Goal: Task Accomplishment & Management: Complete application form

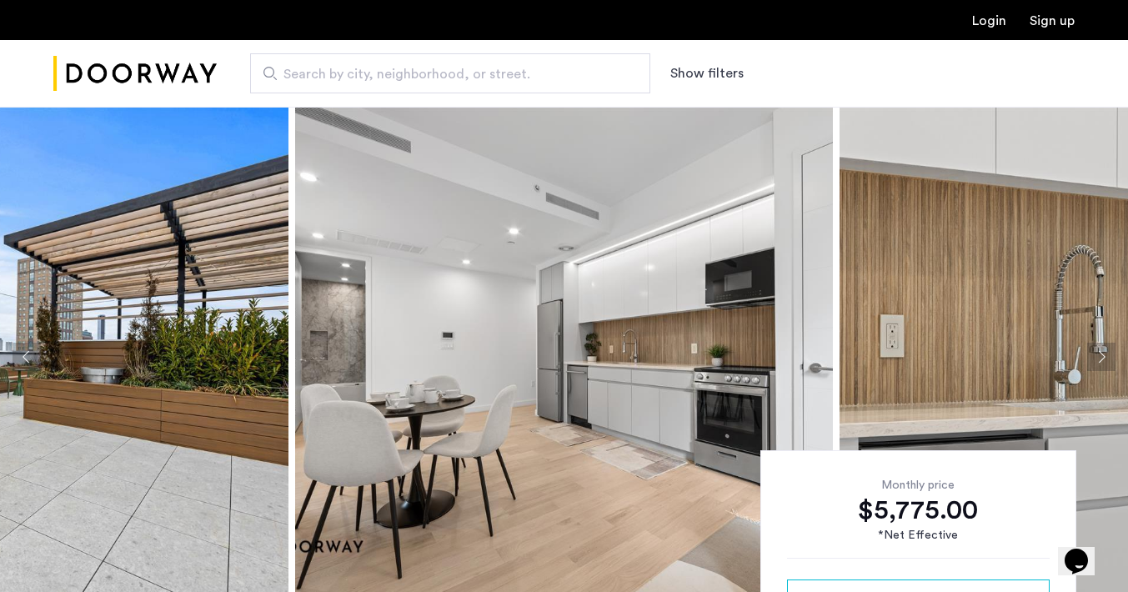
click at [979, 22] on link "Login" at bounding box center [989, 20] width 34 height 13
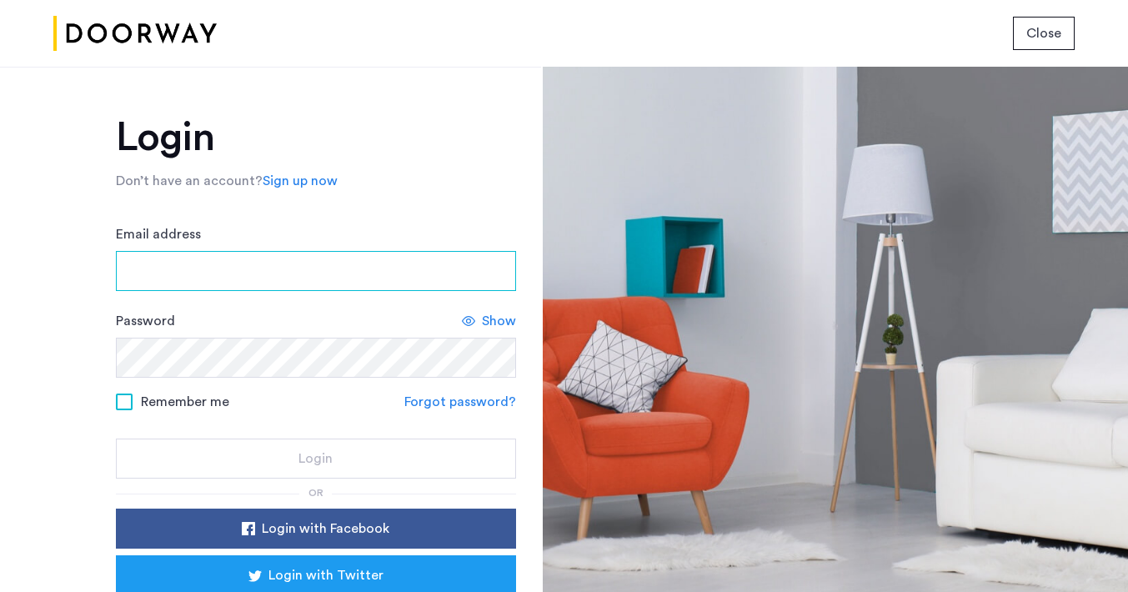
click at [320, 277] on input "Email address" at bounding box center [316, 271] width 400 height 40
type input "**********"
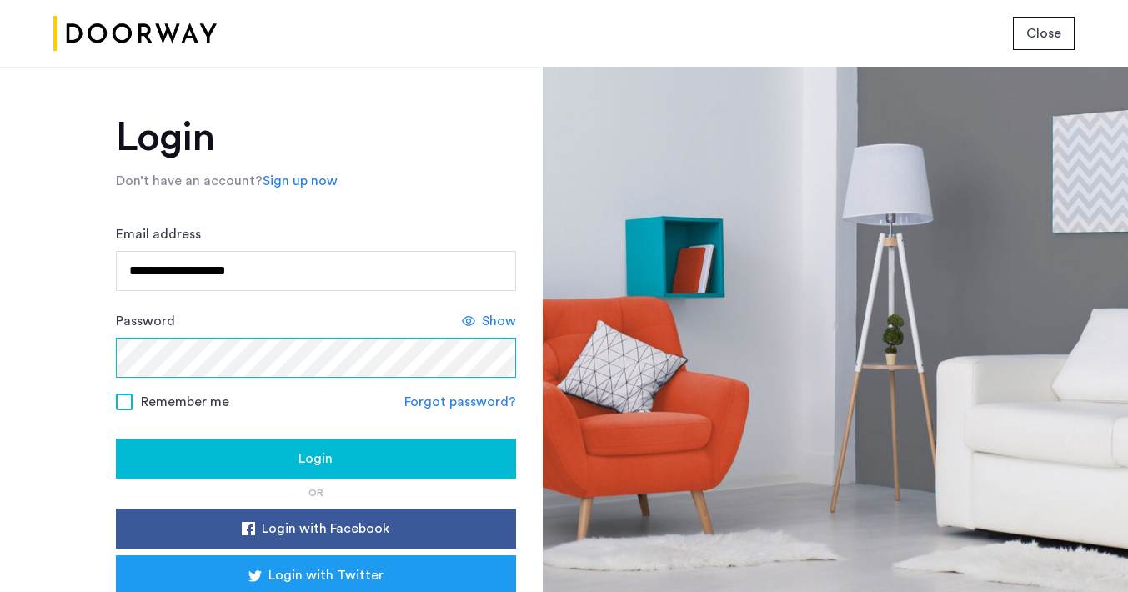
click at [116, 438] on button "Login" at bounding box center [316, 458] width 400 height 40
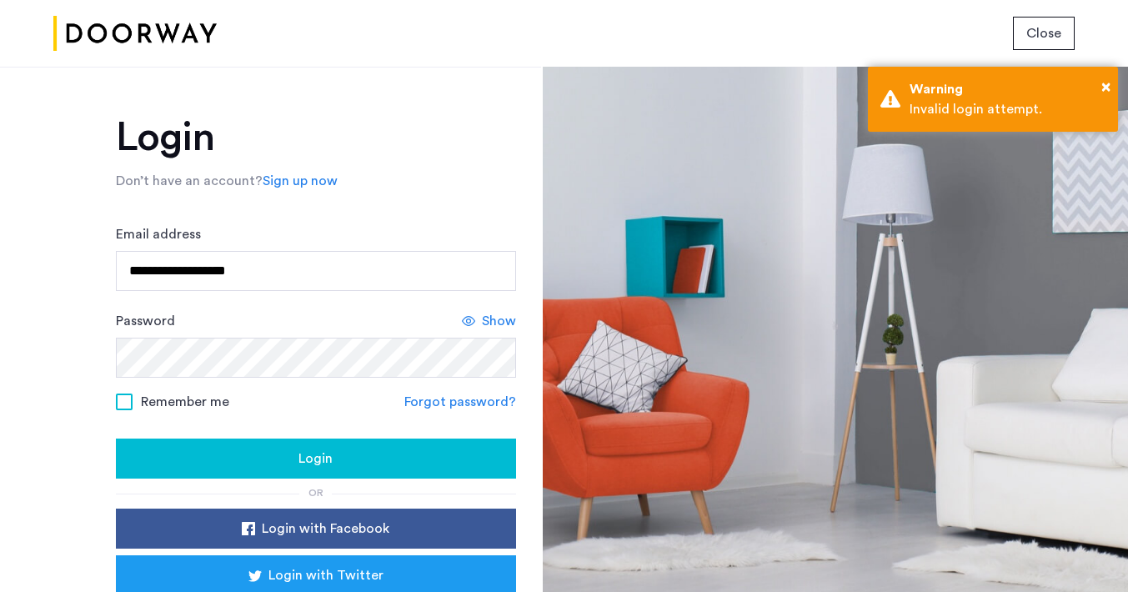
click at [483, 324] on span "Show" at bounding box center [499, 321] width 34 height 20
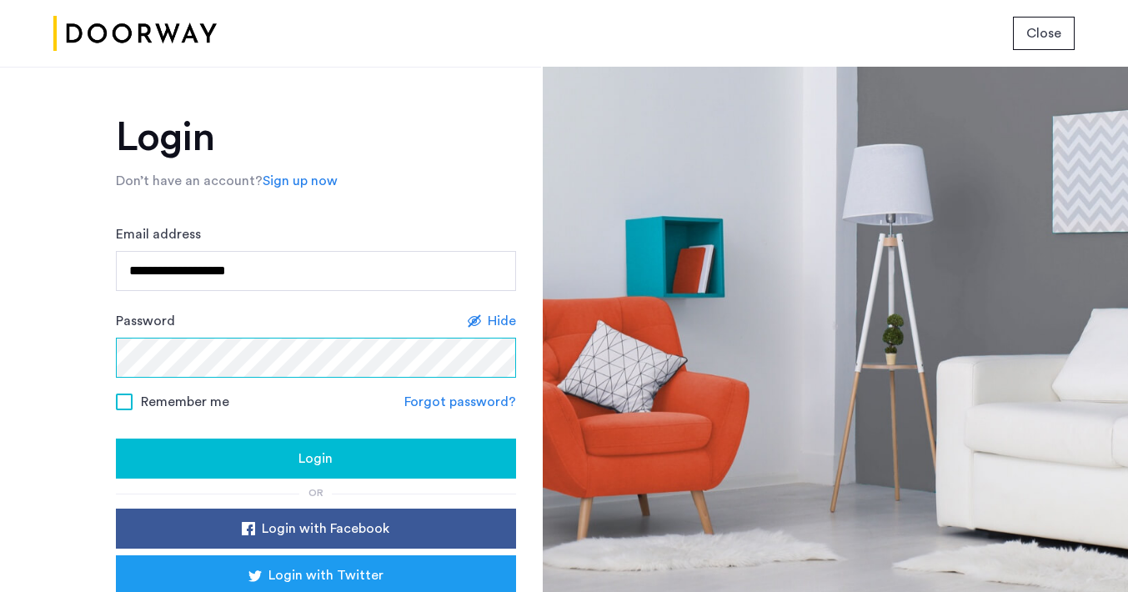
click at [116, 438] on button "Login" at bounding box center [316, 458] width 400 height 40
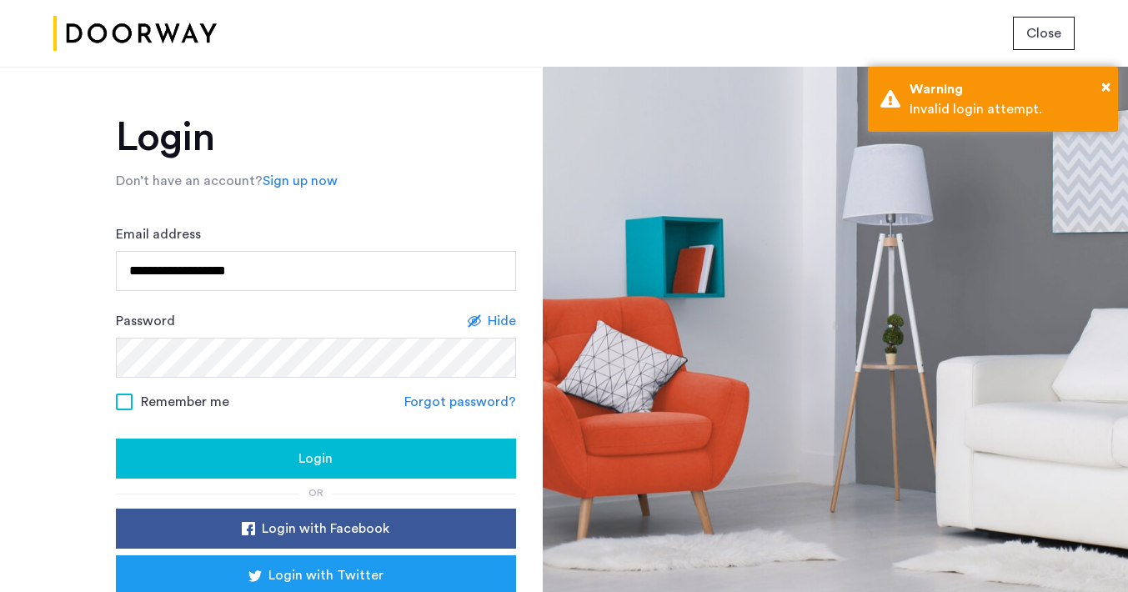
click at [455, 405] on link "Forgot password?" at bounding box center [460, 402] width 112 height 20
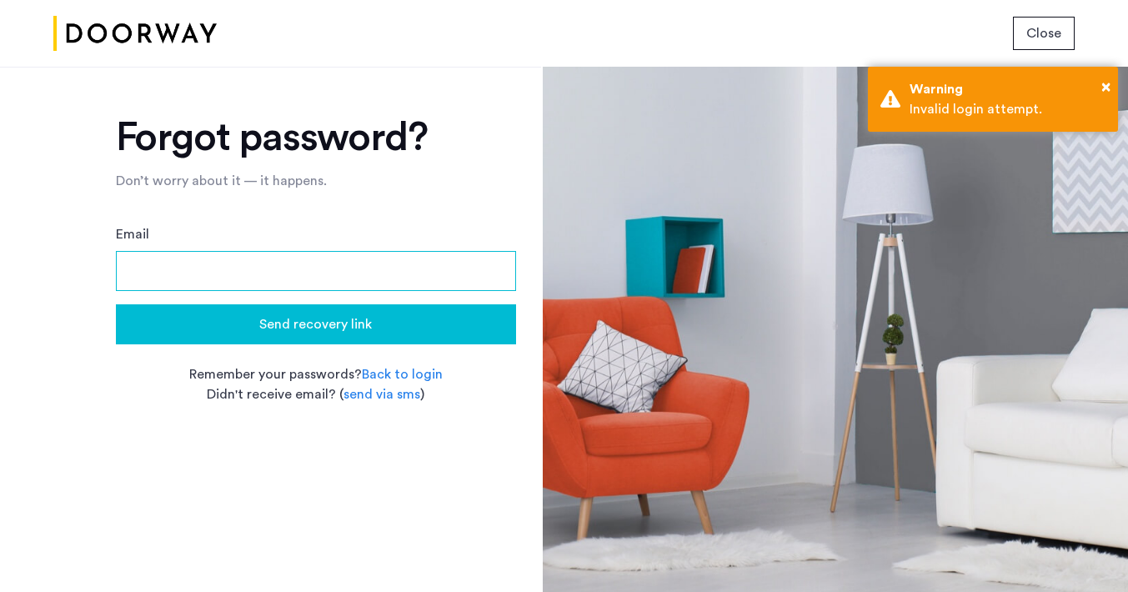
click at [353, 253] on input "Email" at bounding box center [316, 271] width 400 height 40
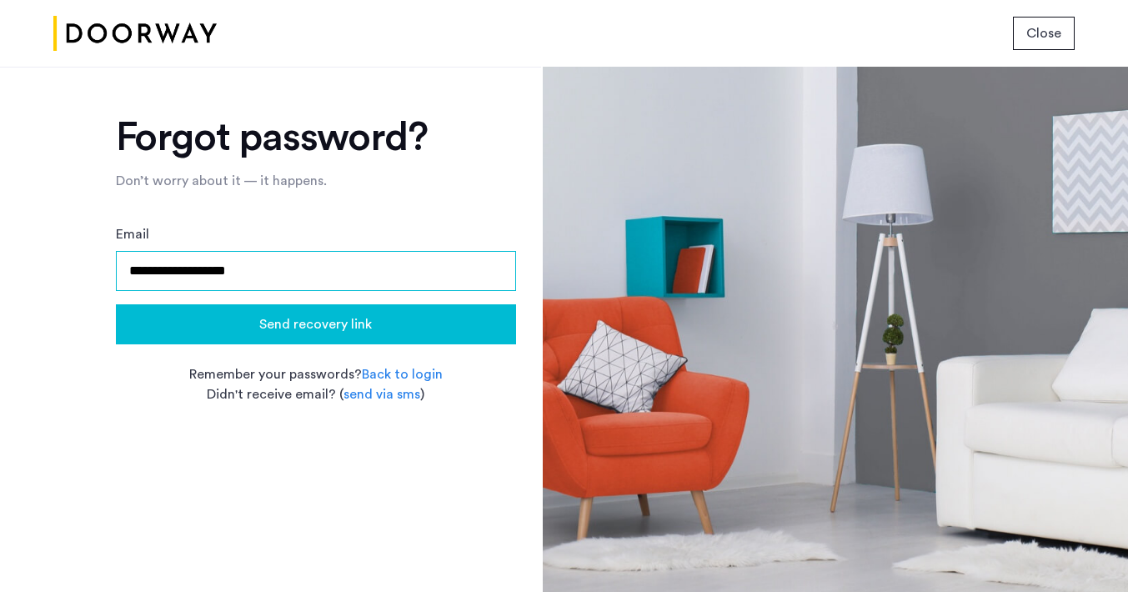
type input "**********"
click at [116, 304] on button "Send recovery link" at bounding box center [316, 324] width 400 height 40
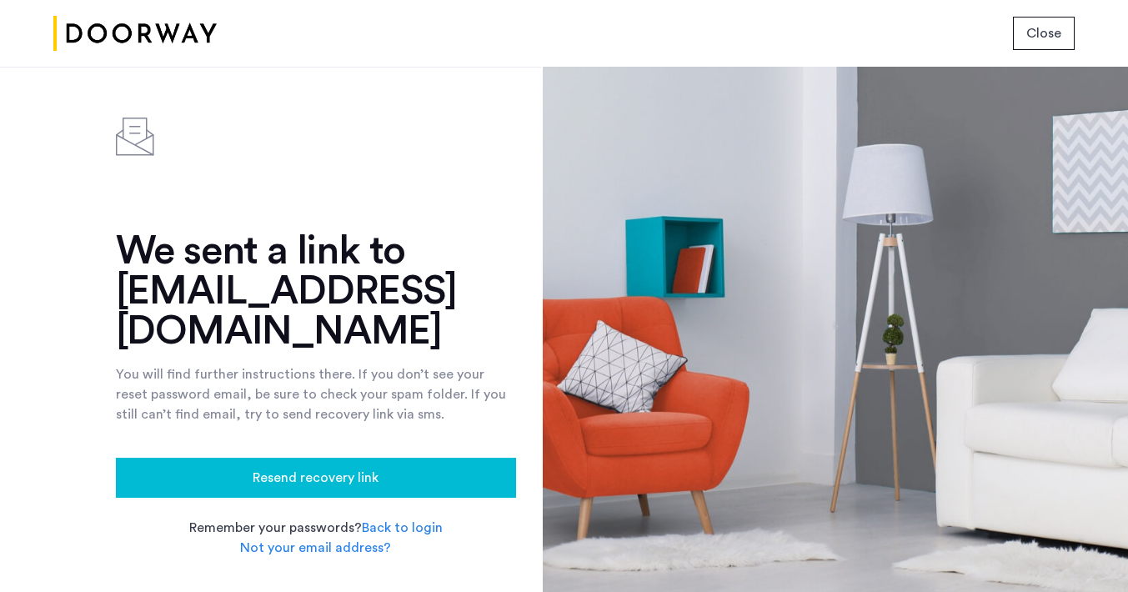
click at [423, 518] on link "Back to login" at bounding box center [402, 528] width 81 height 20
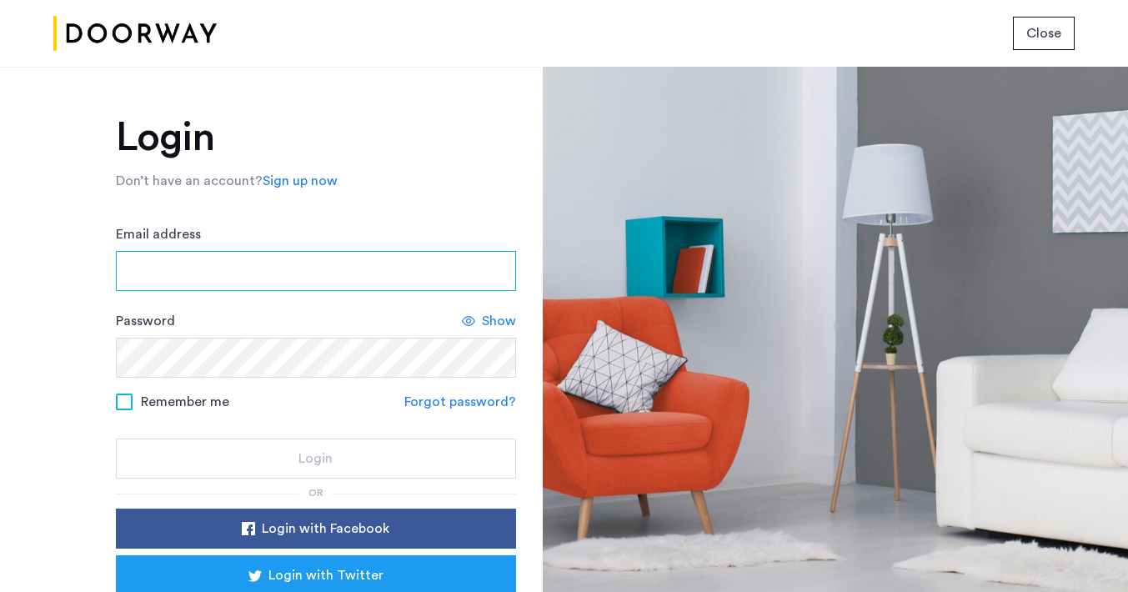
click at [284, 288] on input "Email address" at bounding box center [316, 271] width 400 height 40
type input "**********"
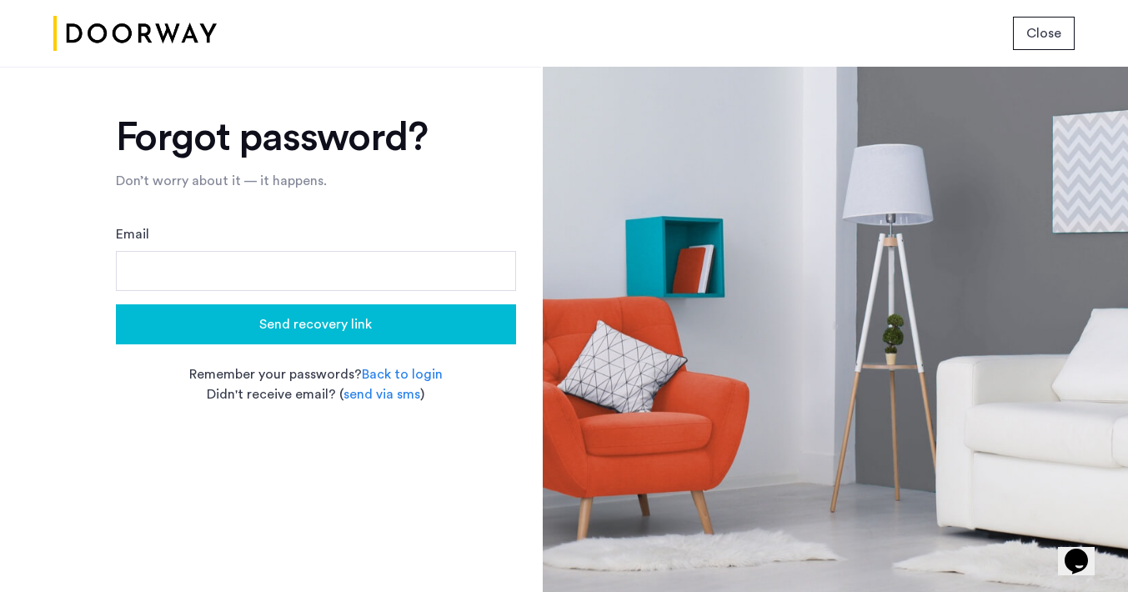
click at [398, 372] on link "Back to login" at bounding box center [402, 374] width 81 height 20
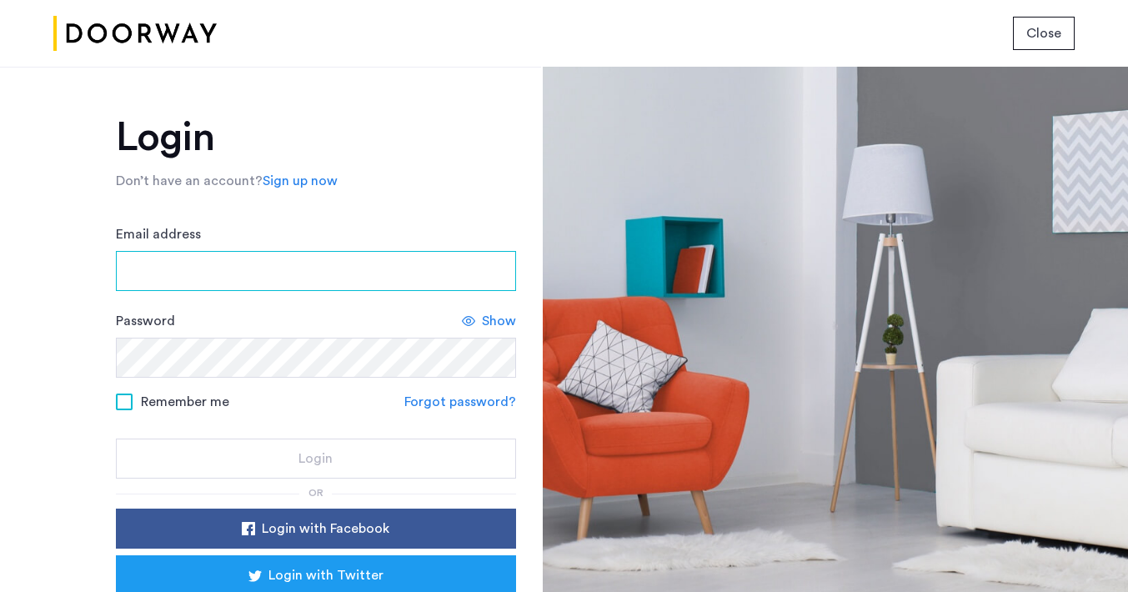
click at [297, 255] on input "Email address" at bounding box center [316, 271] width 400 height 40
type input "**********"
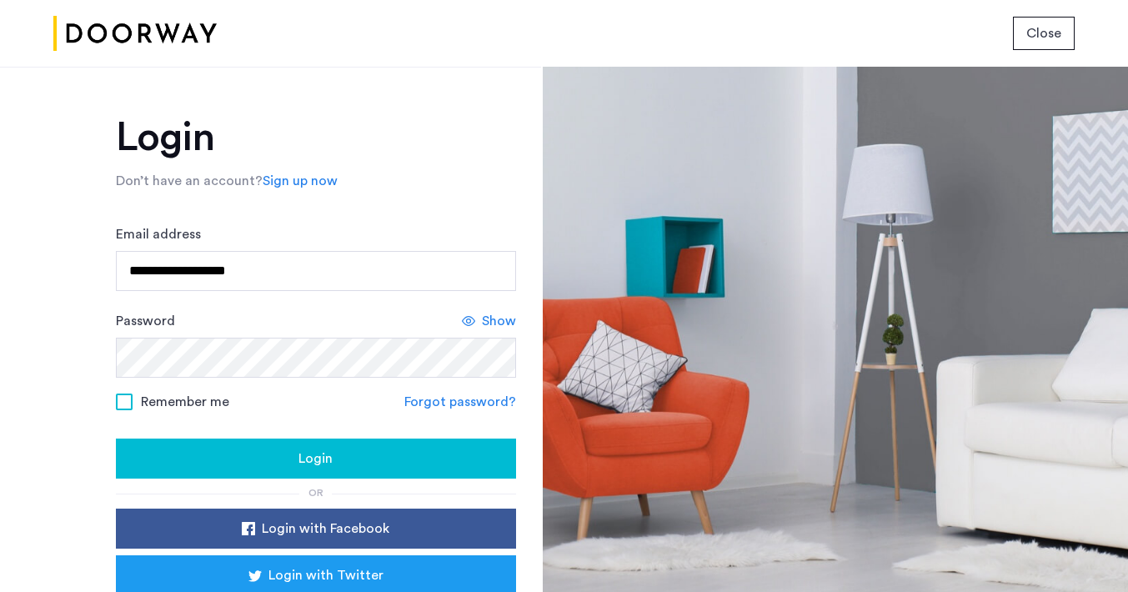
click at [473, 320] on div "Show" at bounding box center [489, 321] width 54 height 20
click at [343, 474] on button "Login" at bounding box center [316, 458] width 400 height 40
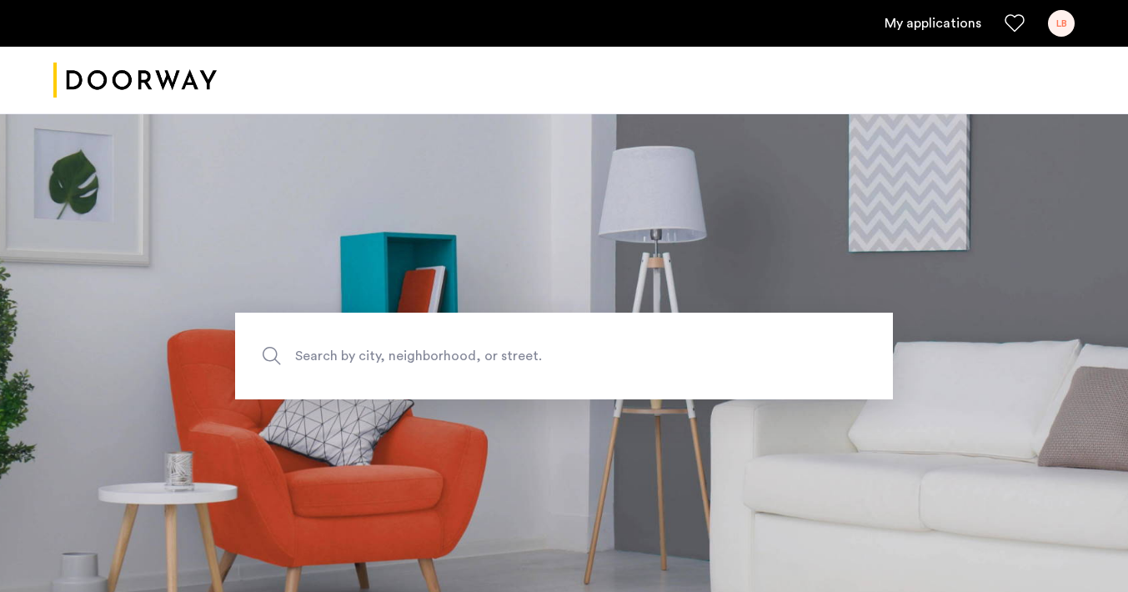
click at [942, 28] on link "My applications" at bounding box center [932, 23] width 97 height 20
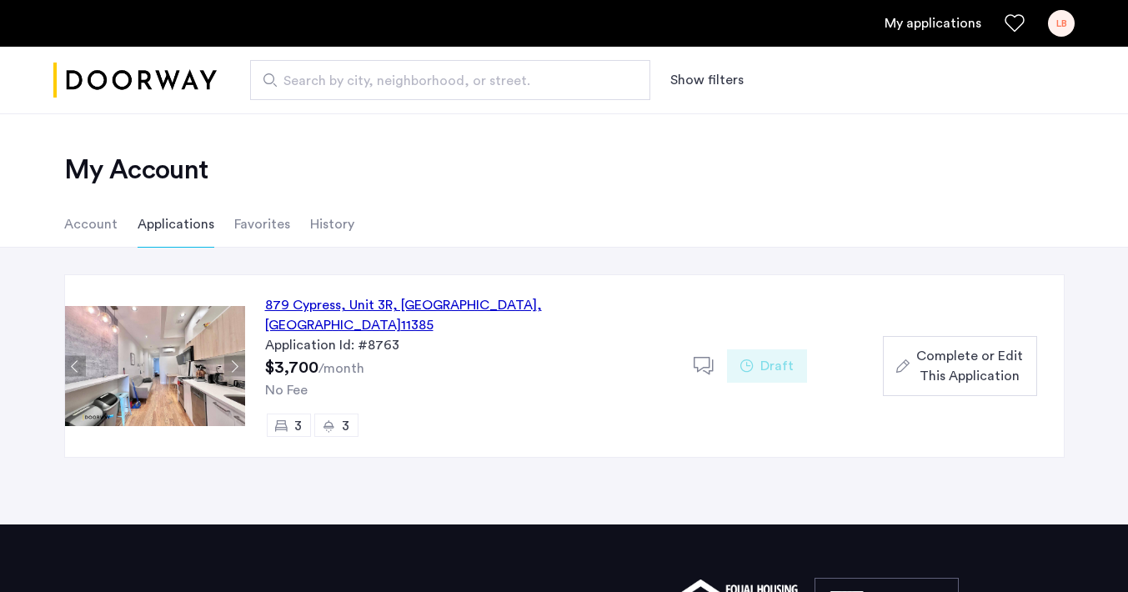
click at [380, 298] on div "[STREET_ADDRESS]" at bounding box center [469, 315] width 408 height 40
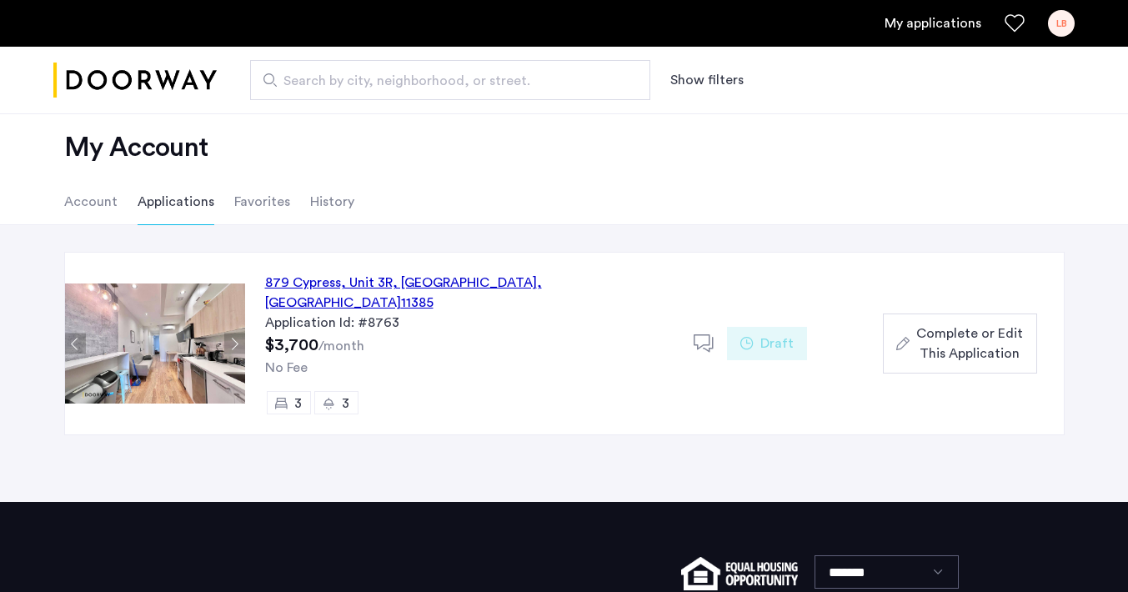
scroll to position [28, 0]
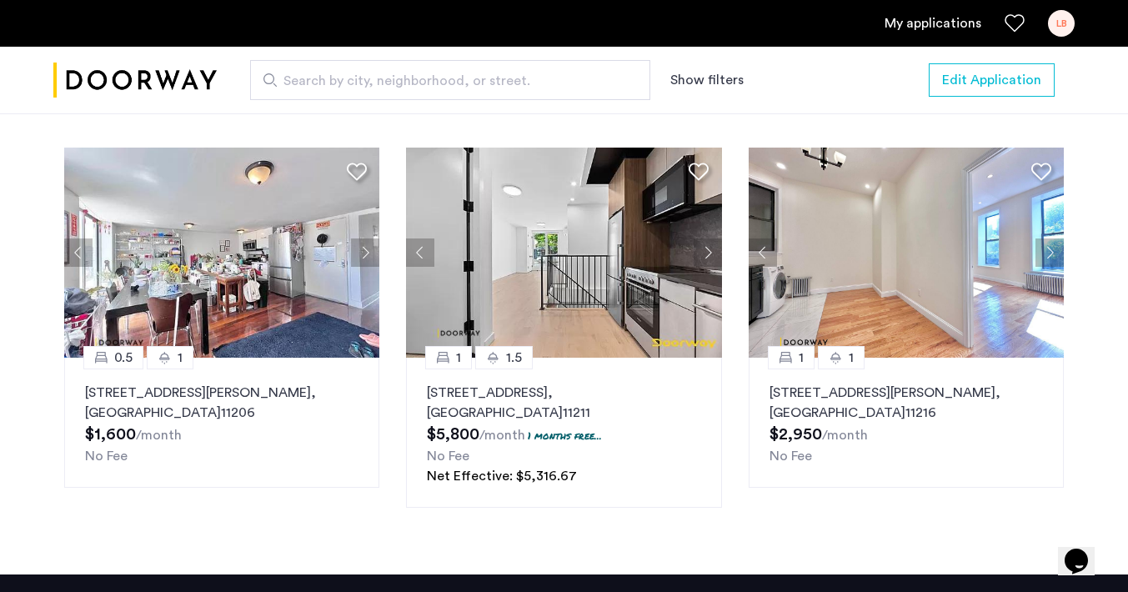
scroll to position [1884, 0]
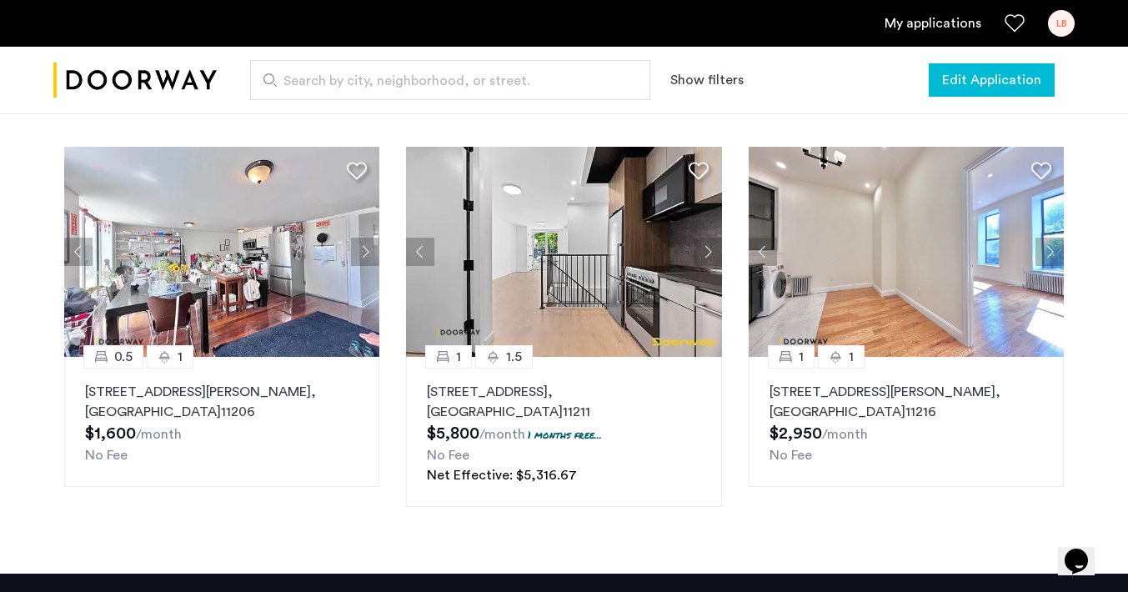
click at [999, 80] on span "Edit Application" at bounding box center [991, 80] width 99 height 20
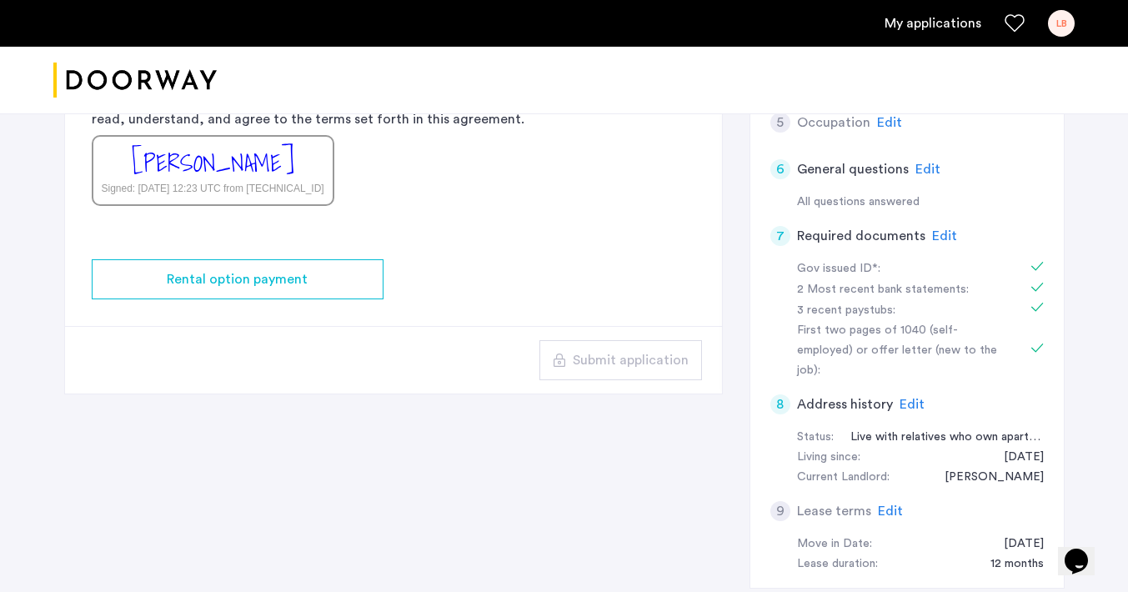
scroll to position [281, 0]
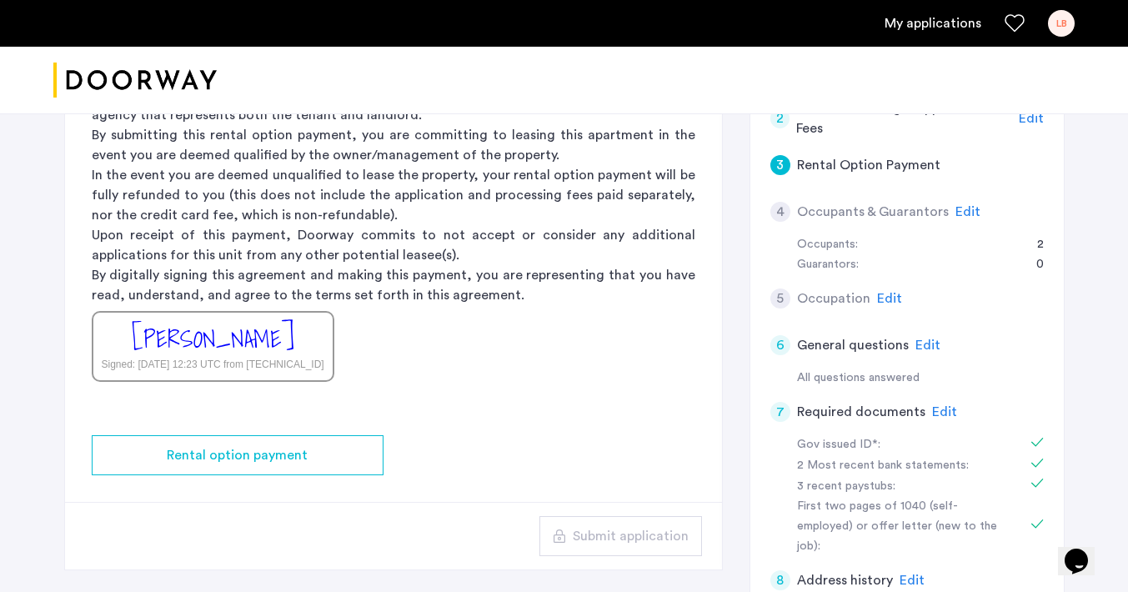
click at [963, 216] on span "Edit" at bounding box center [967, 211] width 25 height 13
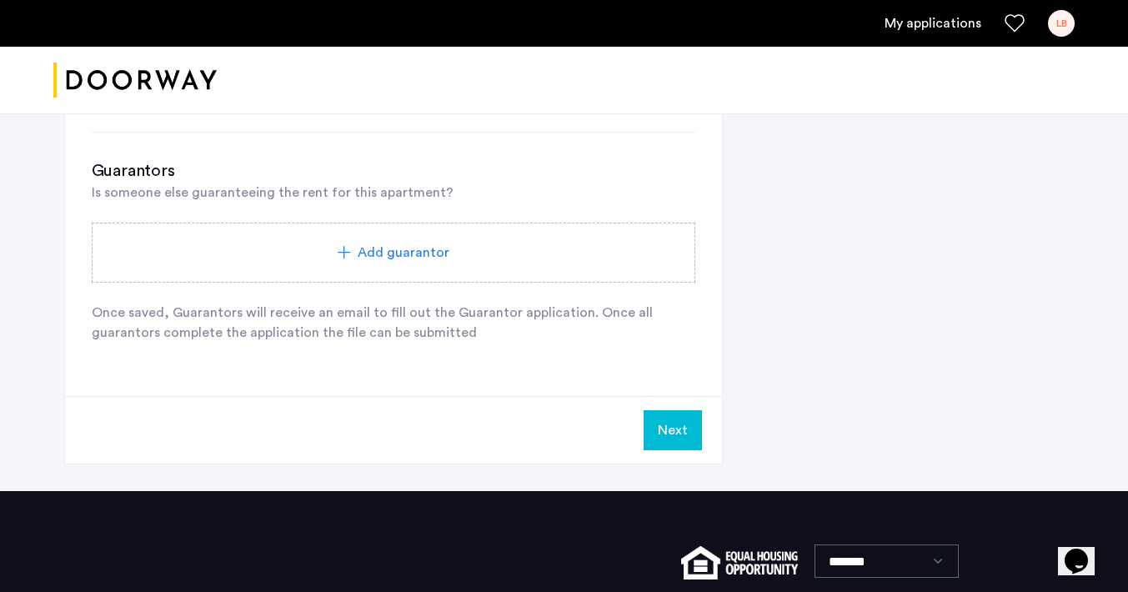
scroll to position [1024, 0]
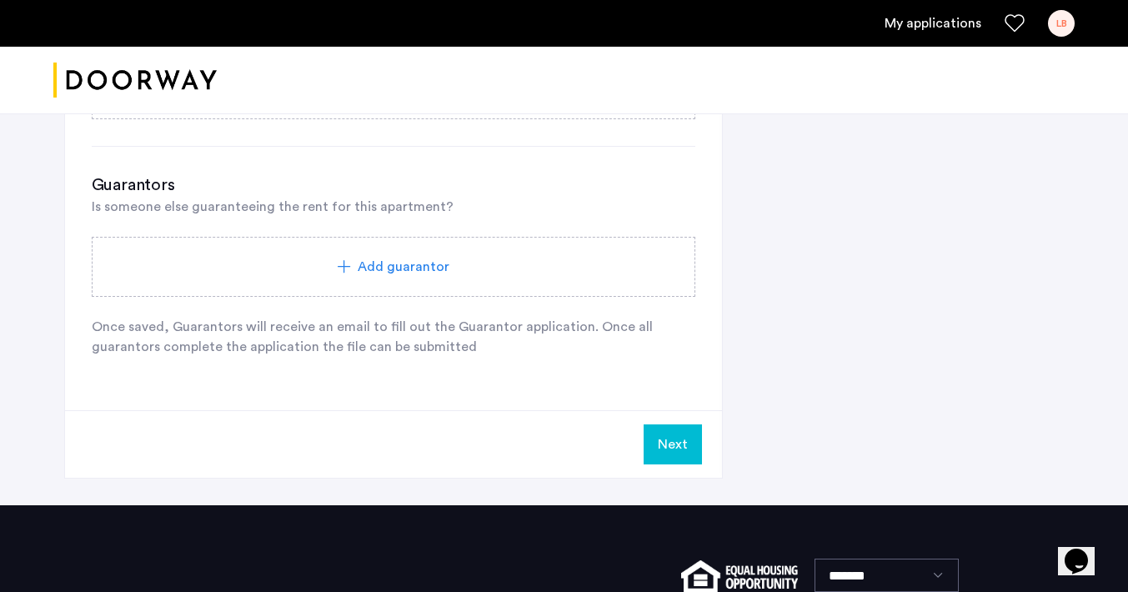
click at [352, 258] on div "Add guarantor" at bounding box center [393, 267] width 563 height 20
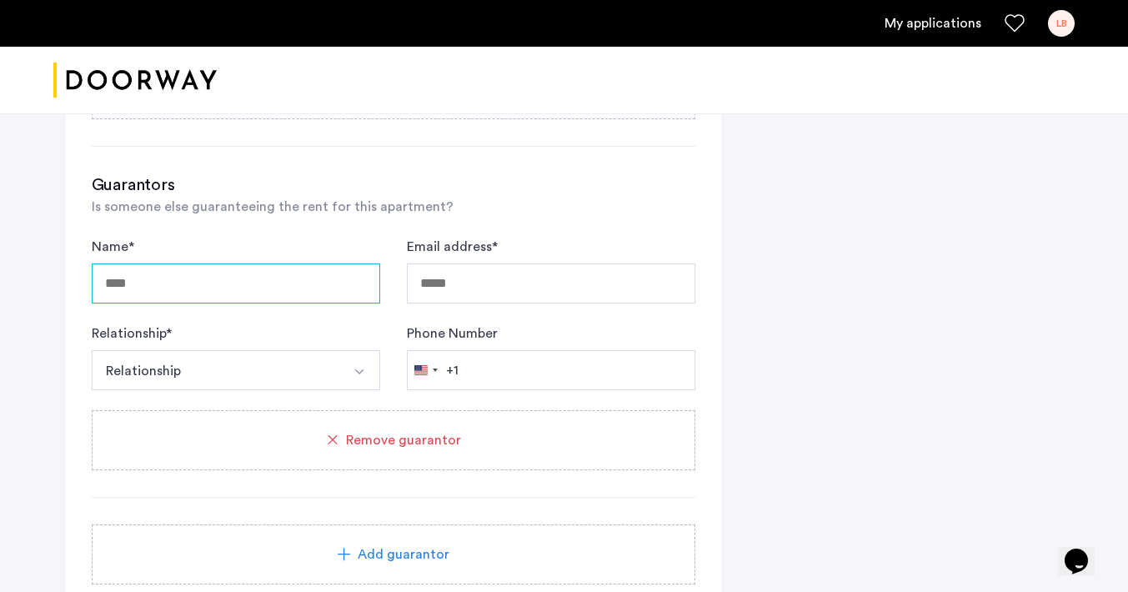
click at [274, 297] on input "Name *" at bounding box center [236, 283] width 288 height 40
type input "*"
type input "******"
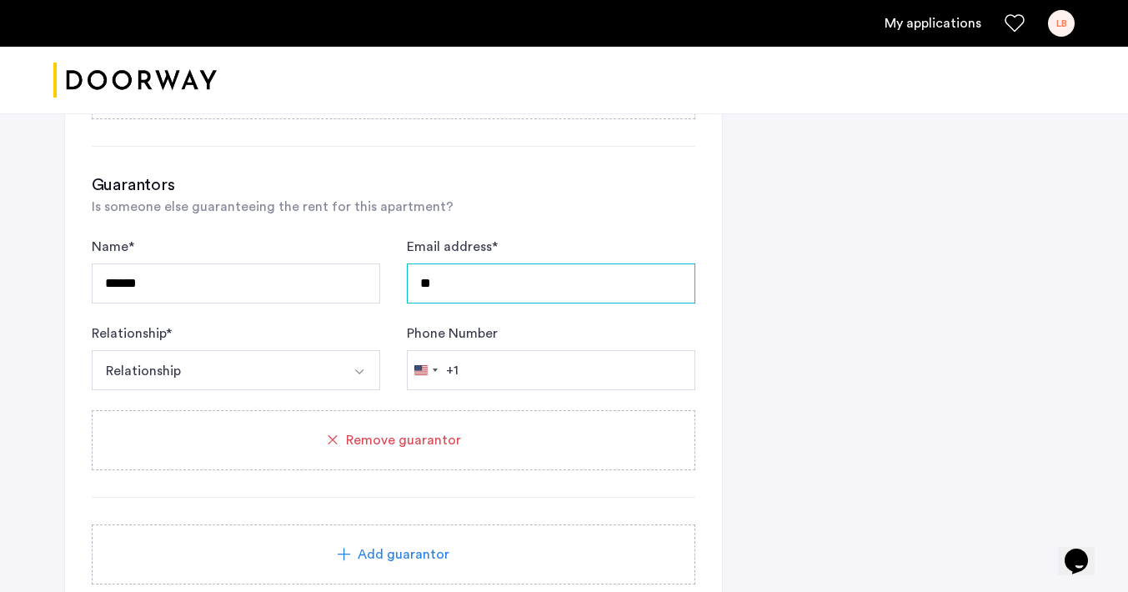
type input "*"
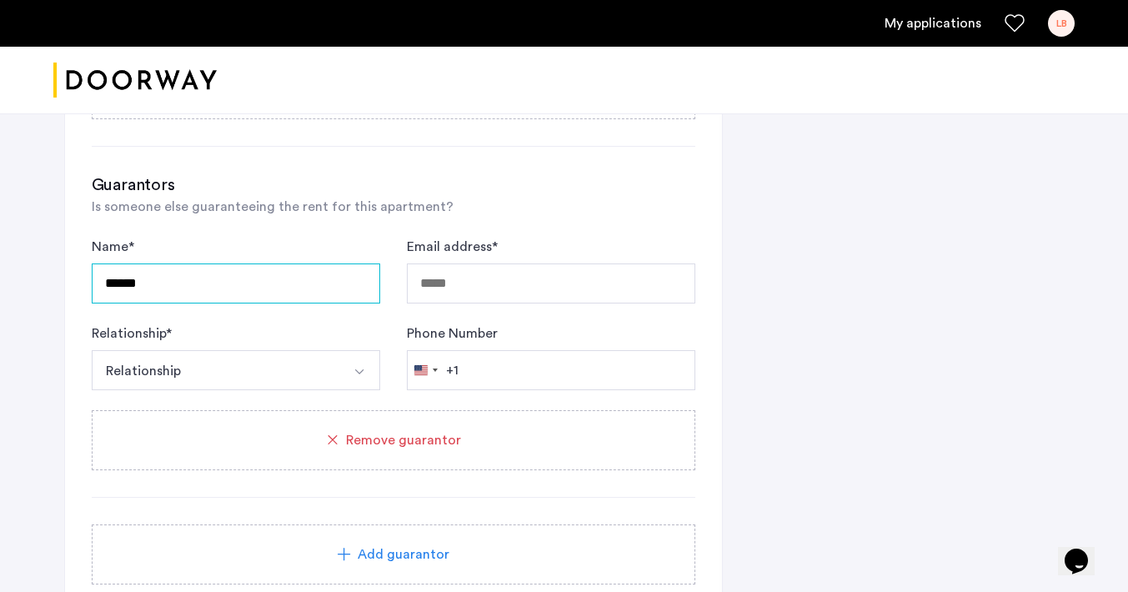
click at [272, 289] on input "******" at bounding box center [236, 283] width 288 height 40
type input "**********"
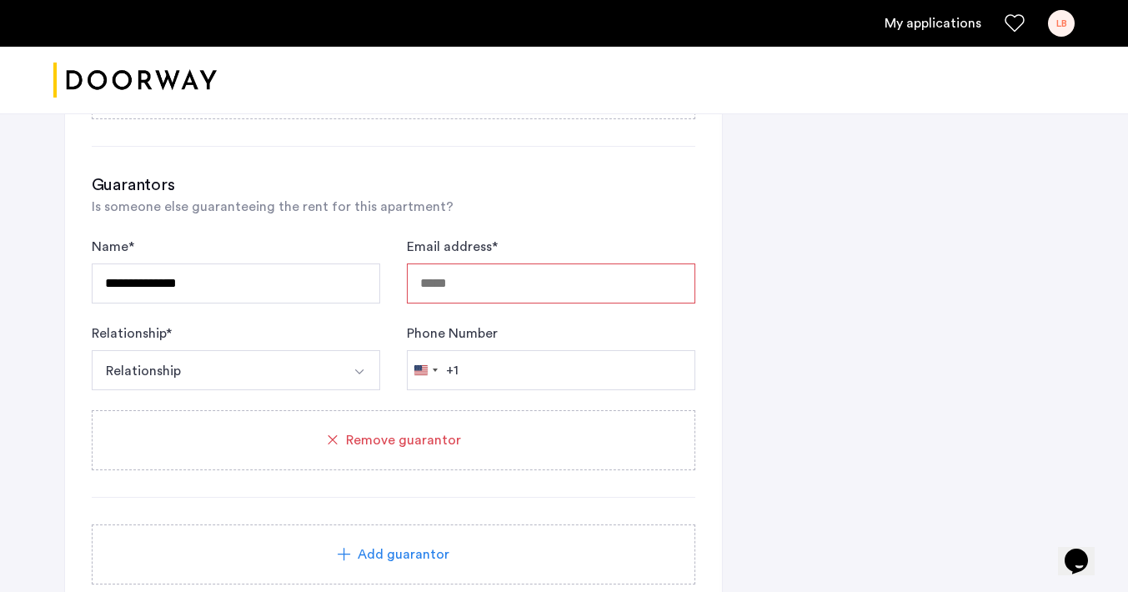
click at [513, 280] on input "Email address *" at bounding box center [551, 283] width 288 height 40
type input "*"
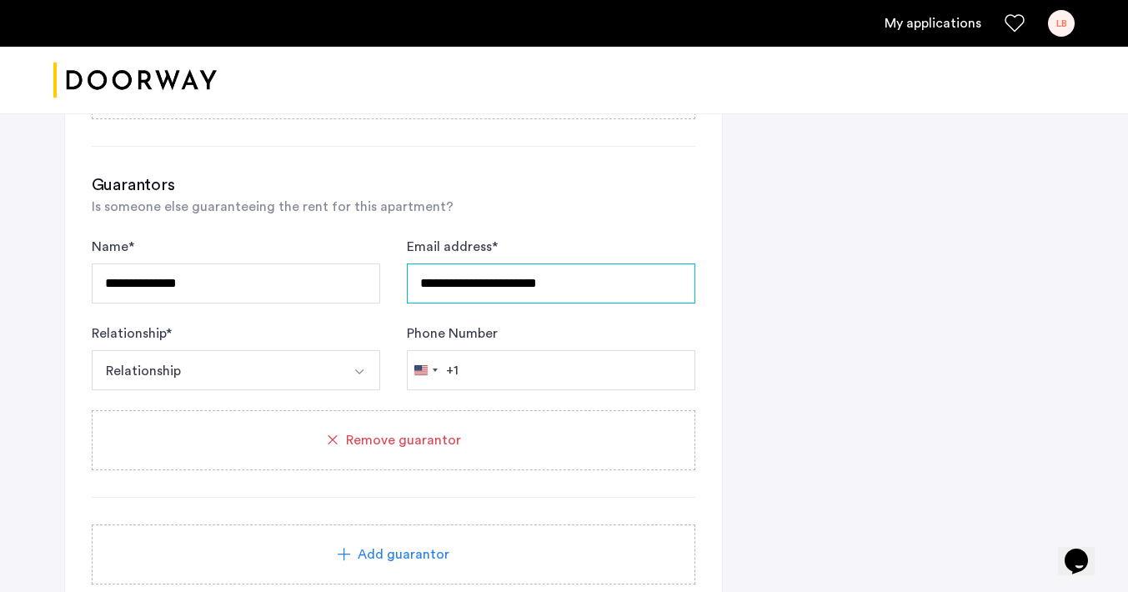
type input "**********"
click at [169, 358] on button "Relationship" at bounding box center [216, 370] width 249 height 40
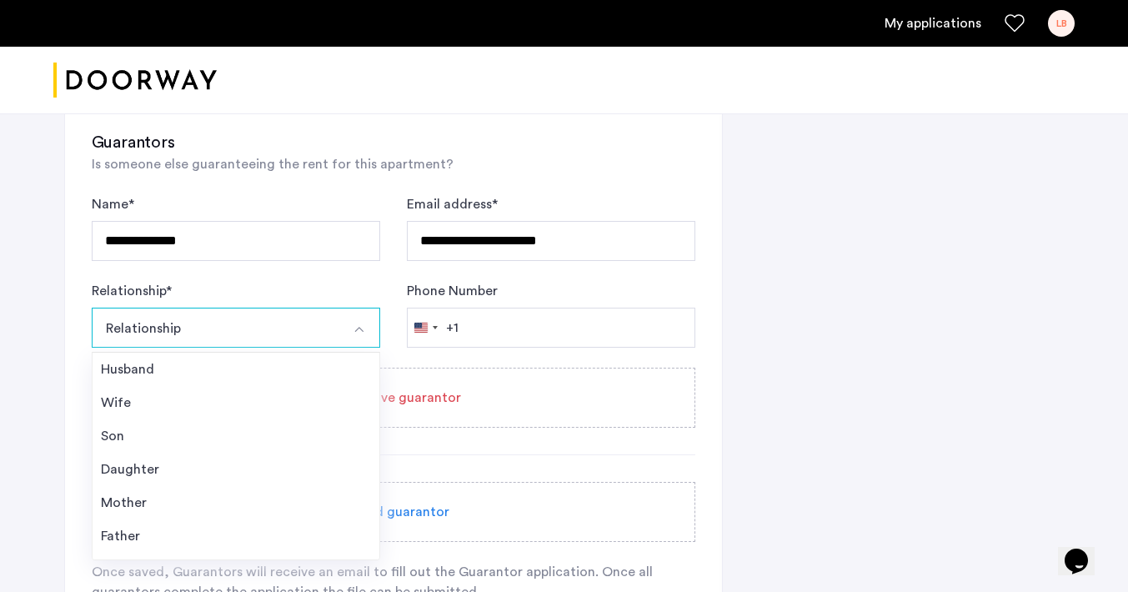
scroll to position [1086, 0]
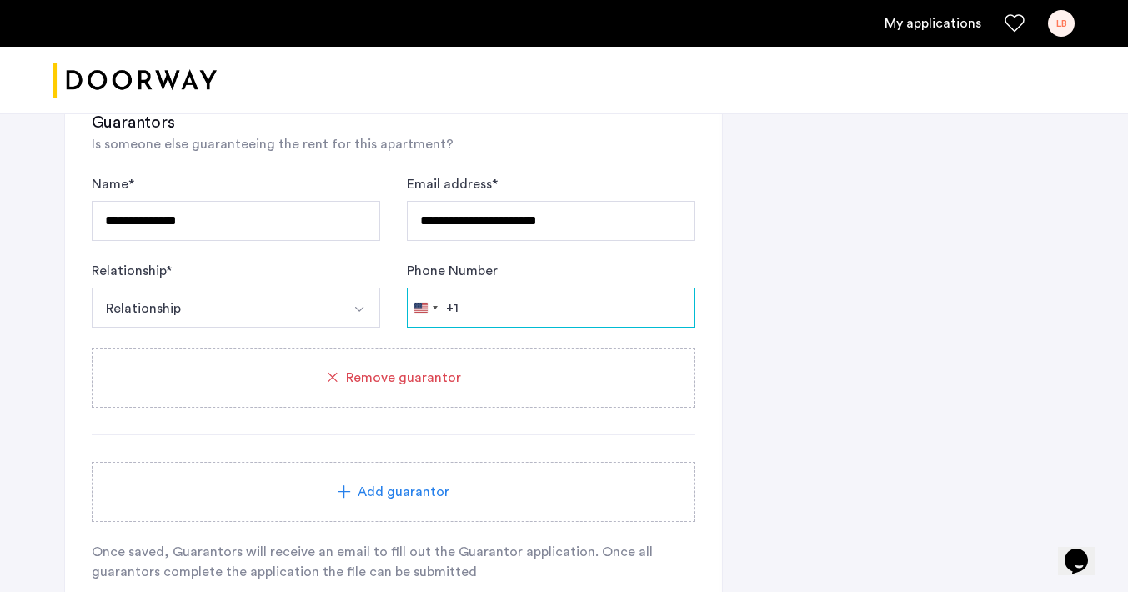
click at [480, 318] on input "Phone Number" at bounding box center [551, 308] width 288 height 40
type input "**********"
click at [340, 284] on div "Relationship * Relationship Husband Wife Son Daughter Mother Father Friend Other" at bounding box center [236, 294] width 288 height 67
click at [314, 317] on button "Relationship" at bounding box center [216, 308] width 249 height 40
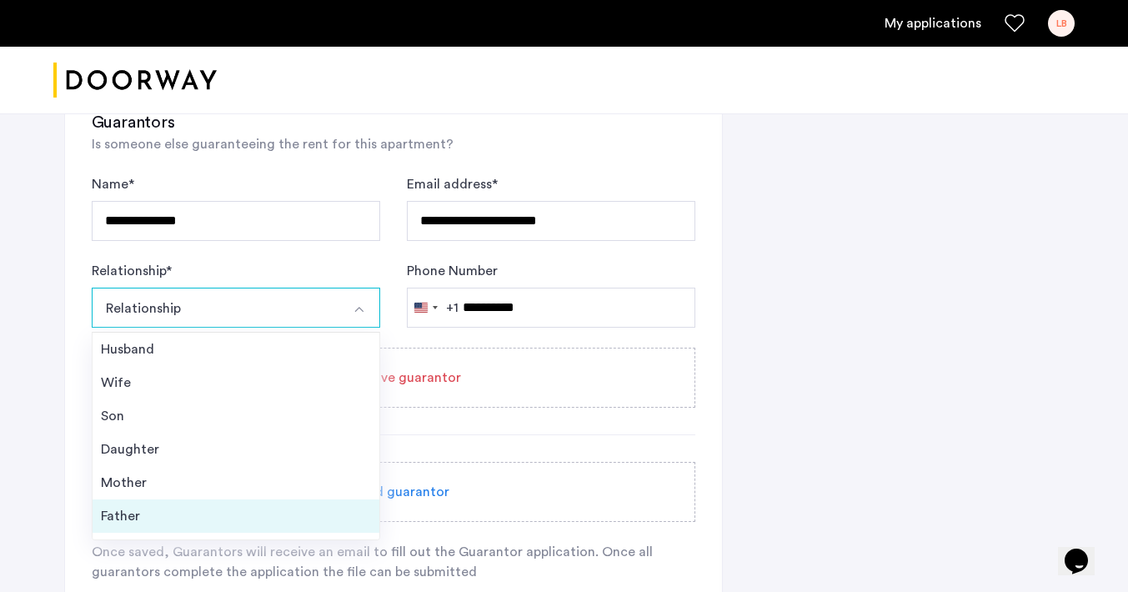
click at [192, 523] on div "Father" at bounding box center [236, 516] width 270 height 20
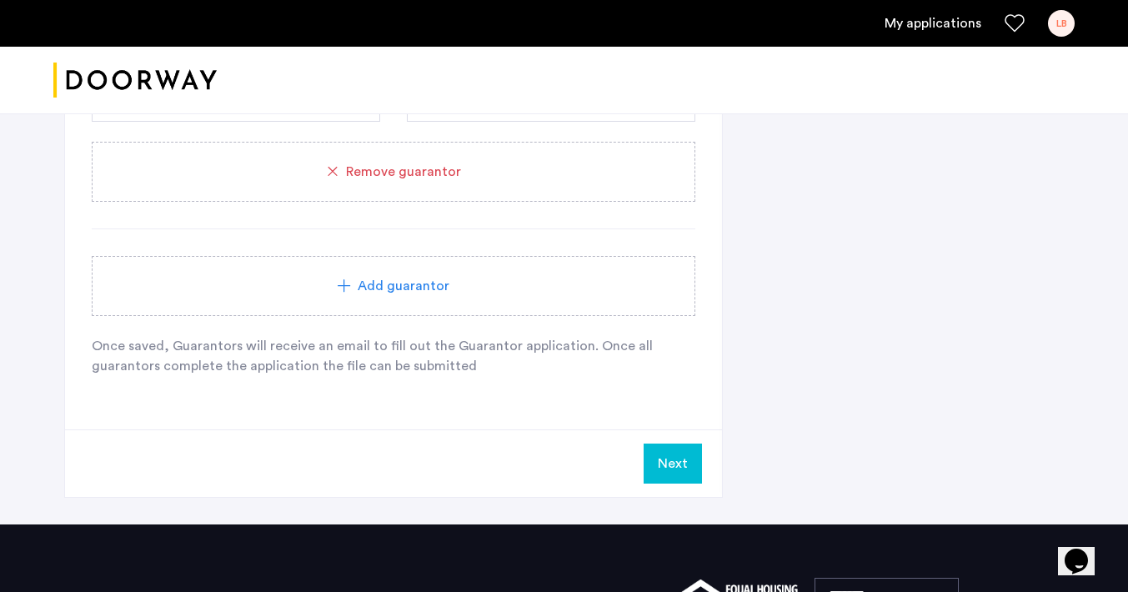
scroll to position [1345, 0]
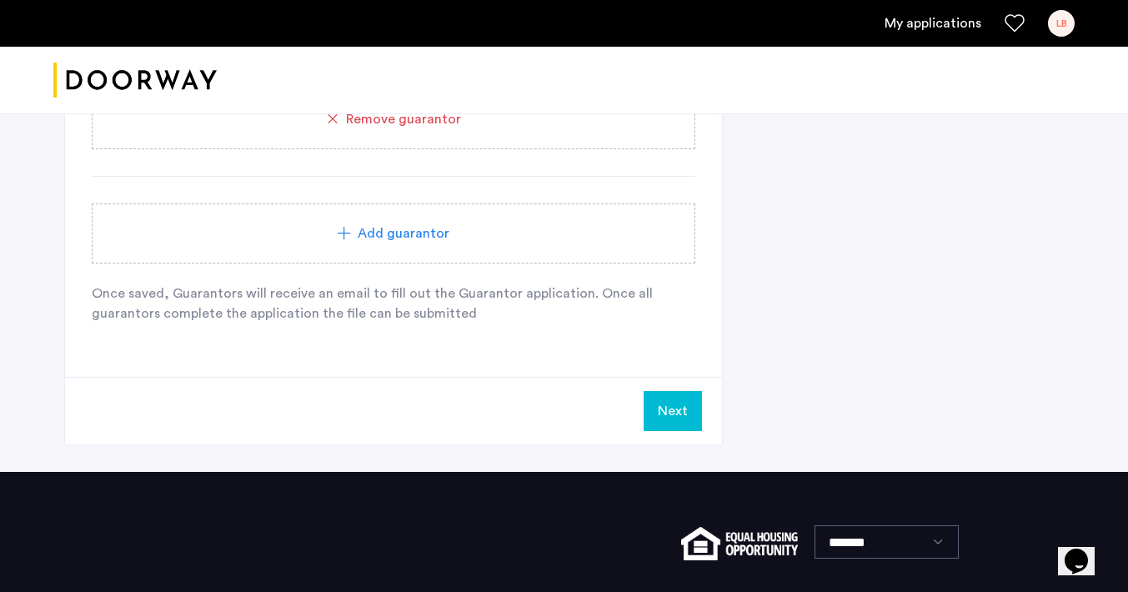
click at [696, 409] on button "Next" at bounding box center [673, 411] width 58 height 40
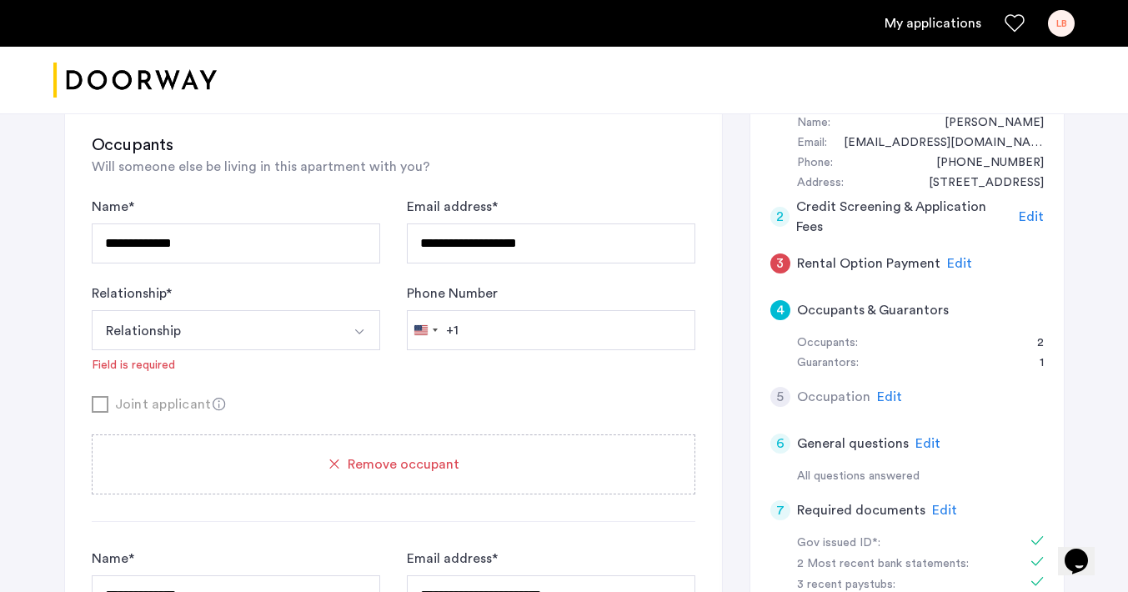
scroll to position [150, 0]
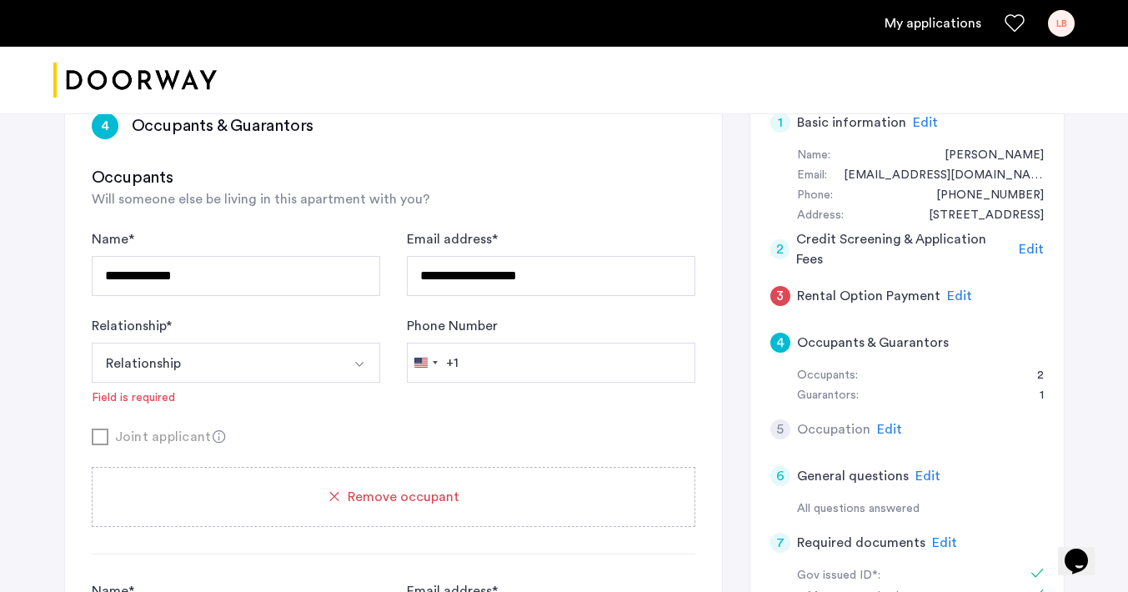
click at [316, 365] on button "Relationship" at bounding box center [216, 363] width 249 height 40
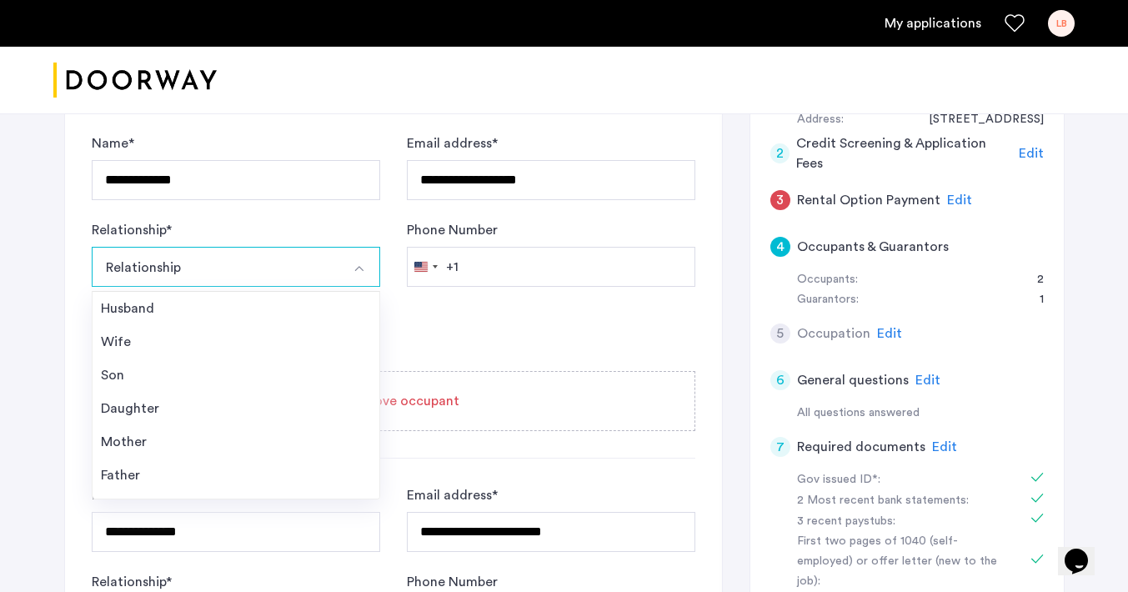
scroll to position [244, 0]
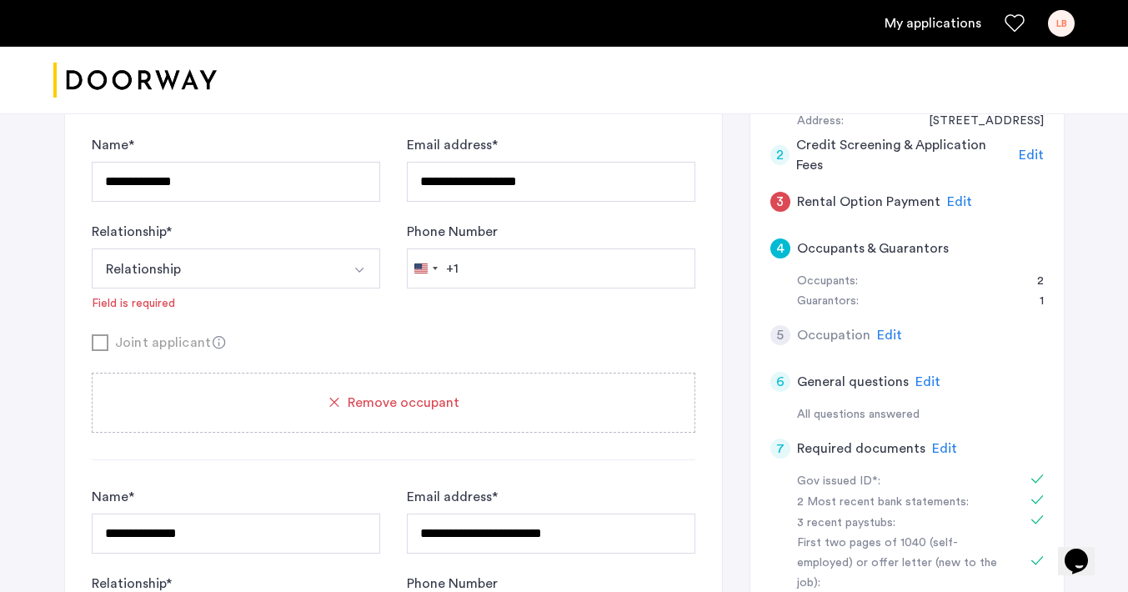
click at [124, 263] on button "Relationship" at bounding box center [216, 268] width 249 height 40
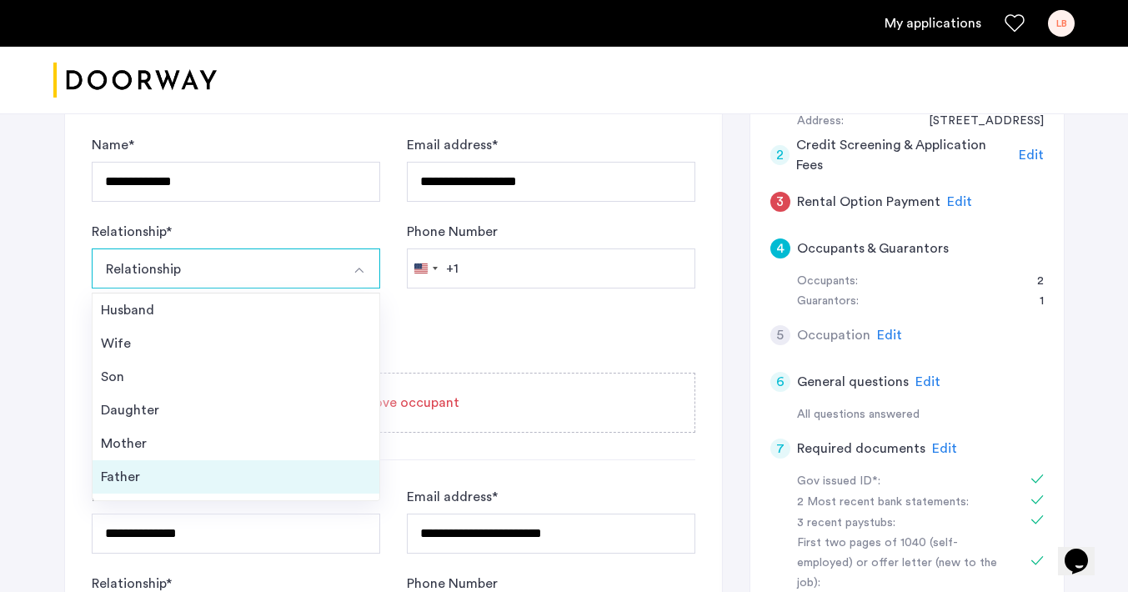
scroll to position [60, 0]
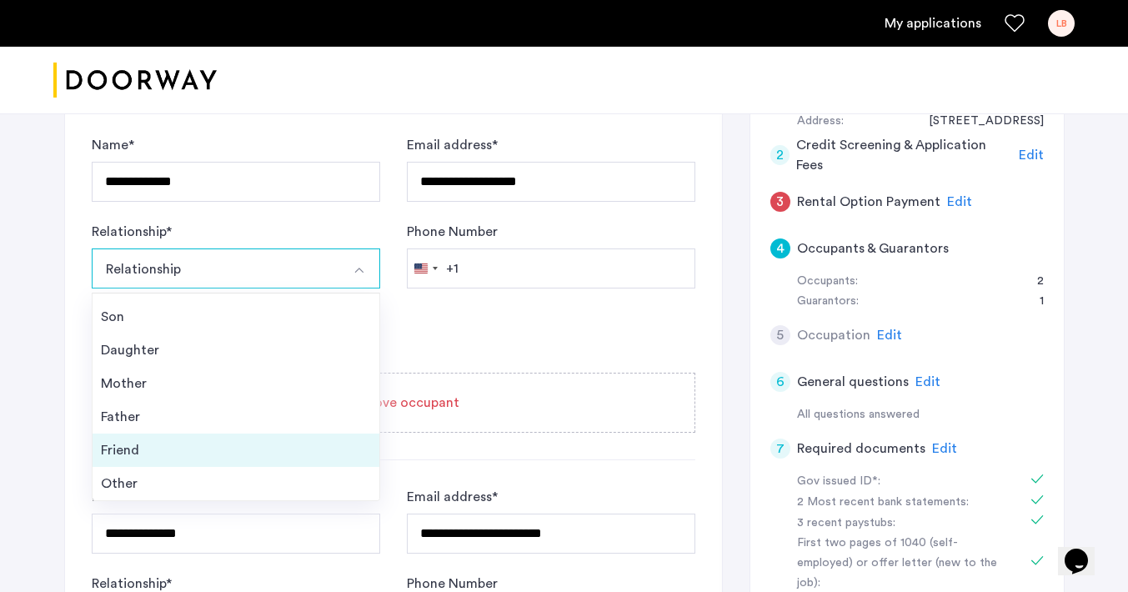
click at [144, 448] on div "Friend" at bounding box center [236, 450] width 270 height 20
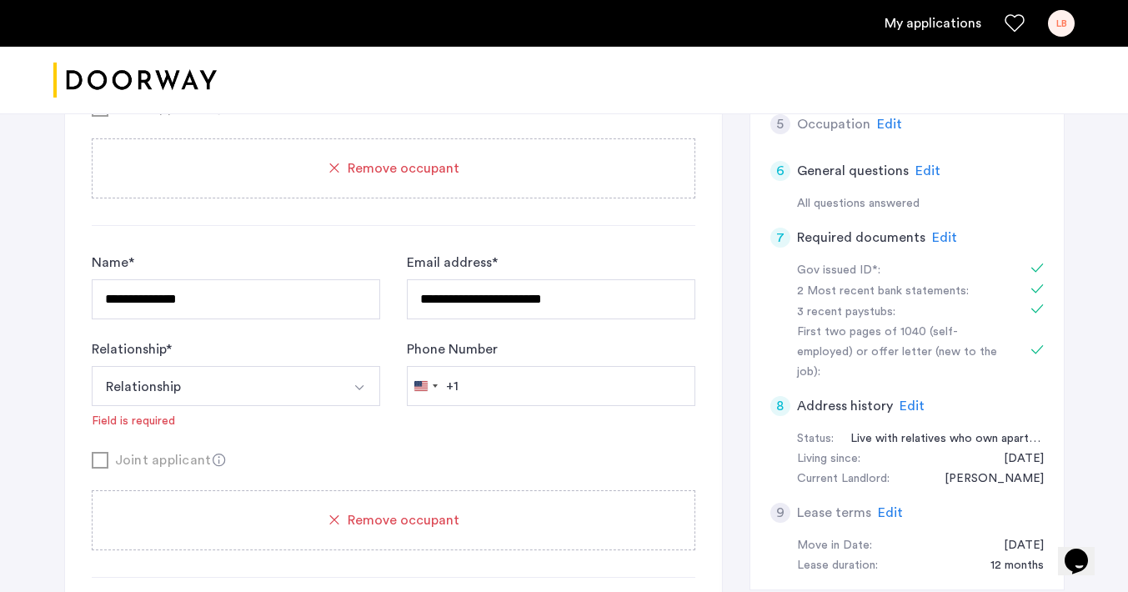
scroll to position [471, 0]
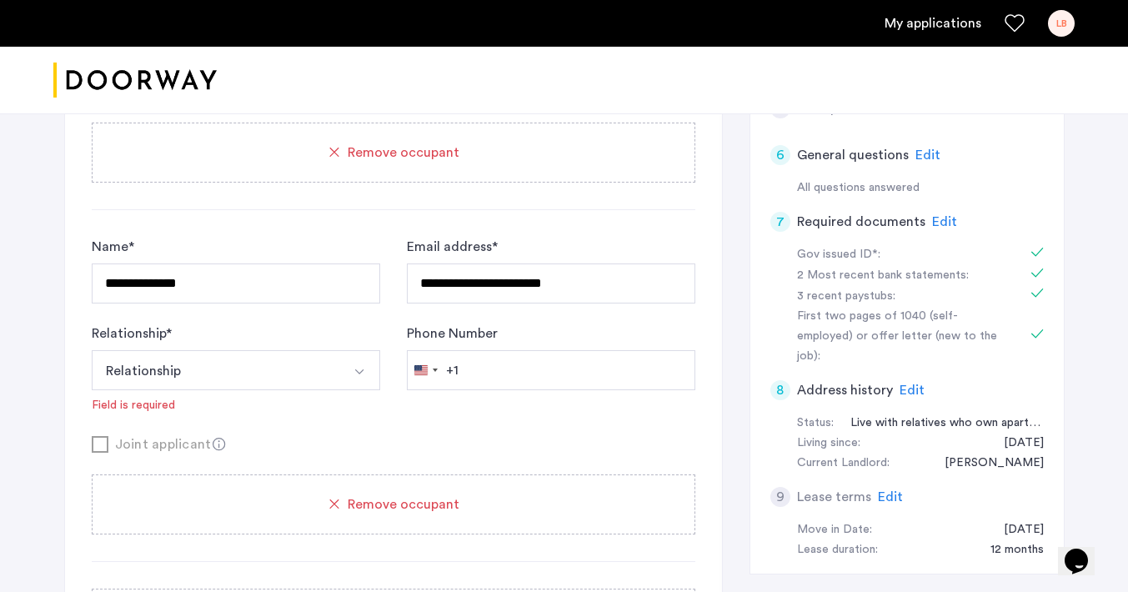
click at [220, 363] on button "Relationship" at bounding box center [216, 370] width 249 height 40
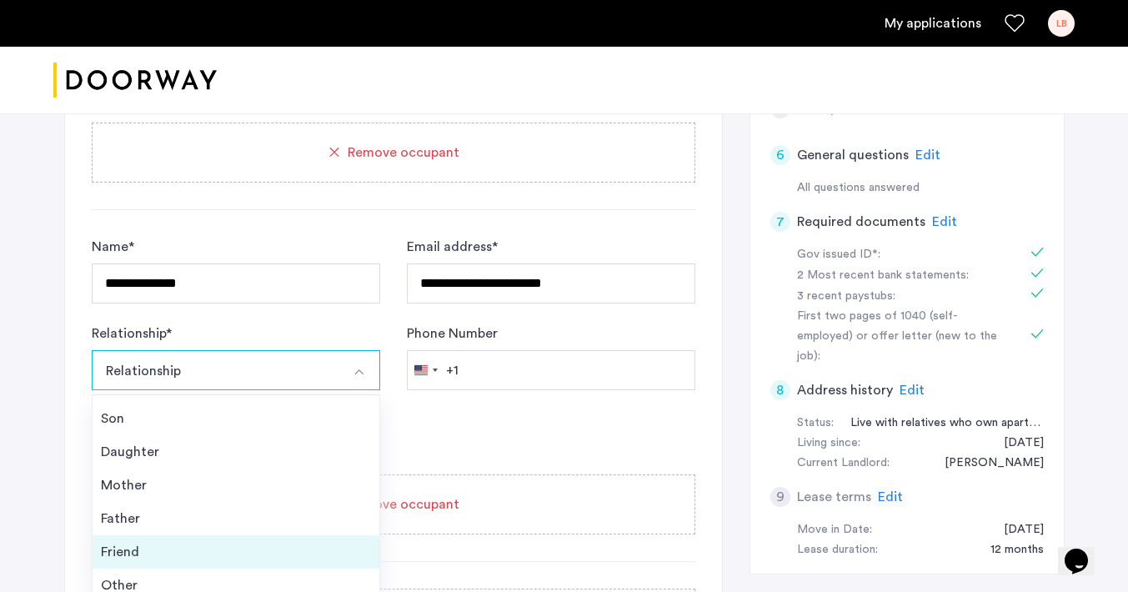
scroll to position [59, 0]
click at [133, 552] on div "Friend" at bounding box center [236, 553] width 270 height 20
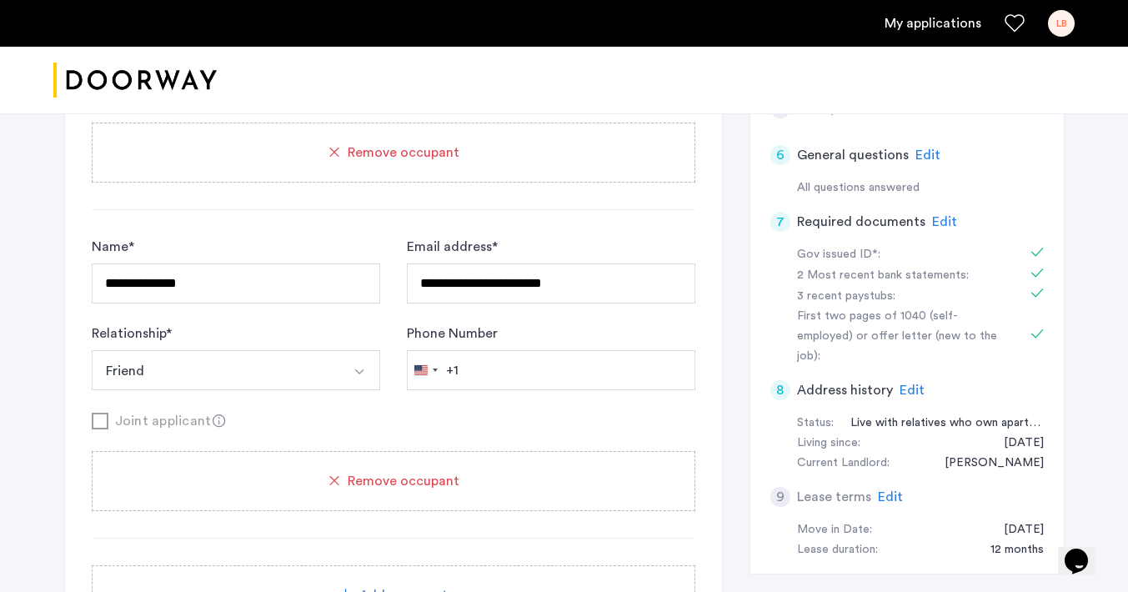
click at [43, 444] on div "**********" at bounding box center [564, 470] width 1050 height 1656
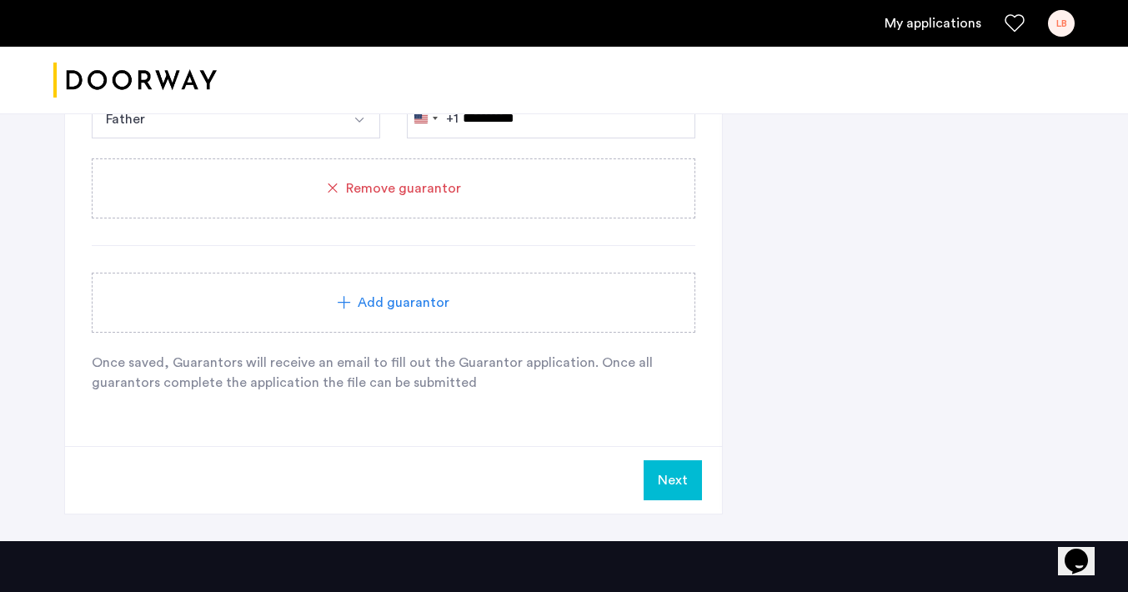
scroll to position [1339, 0]
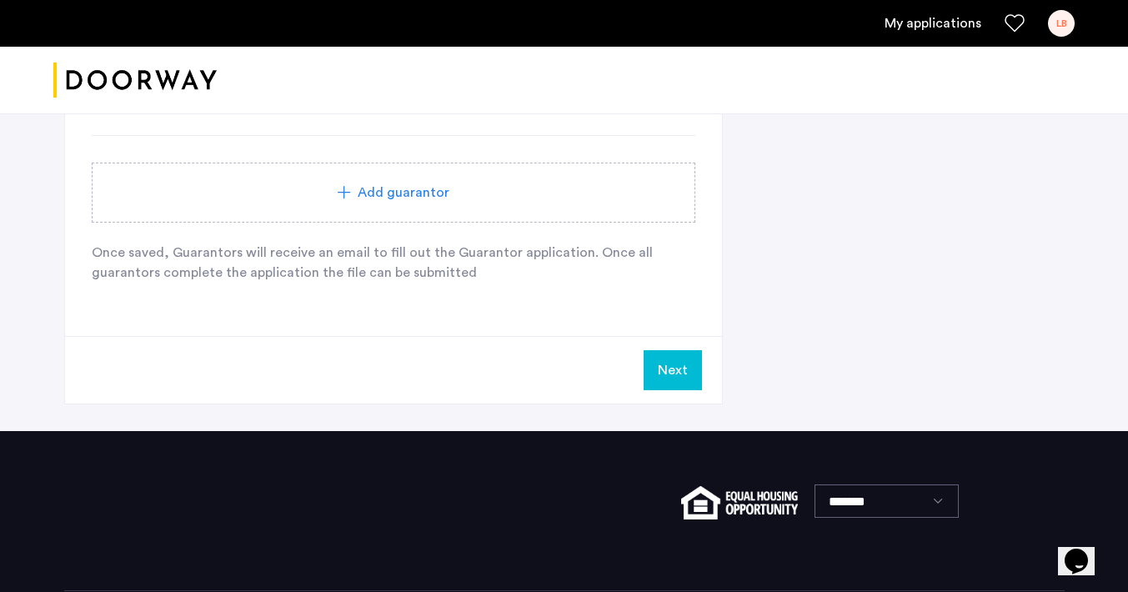
click at [685, 375] on button "Next" at bounding box center [673, 370] width 58 height 40
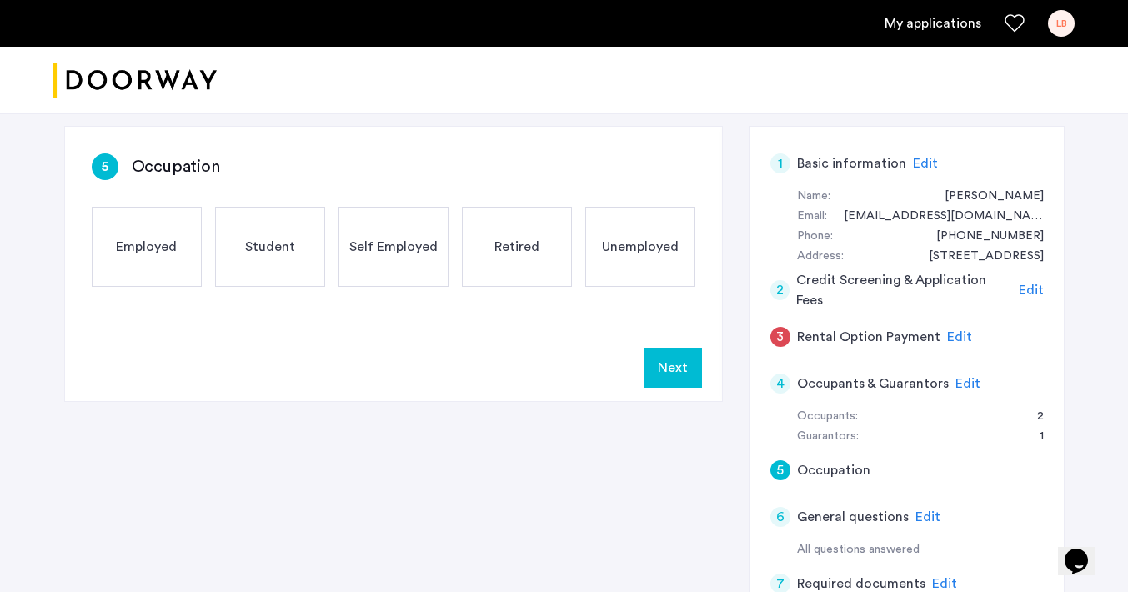
scroll to position [108, 0]
click at [141, 273] on div "Employed" at bounding box center [147, 248] width 110 height 80
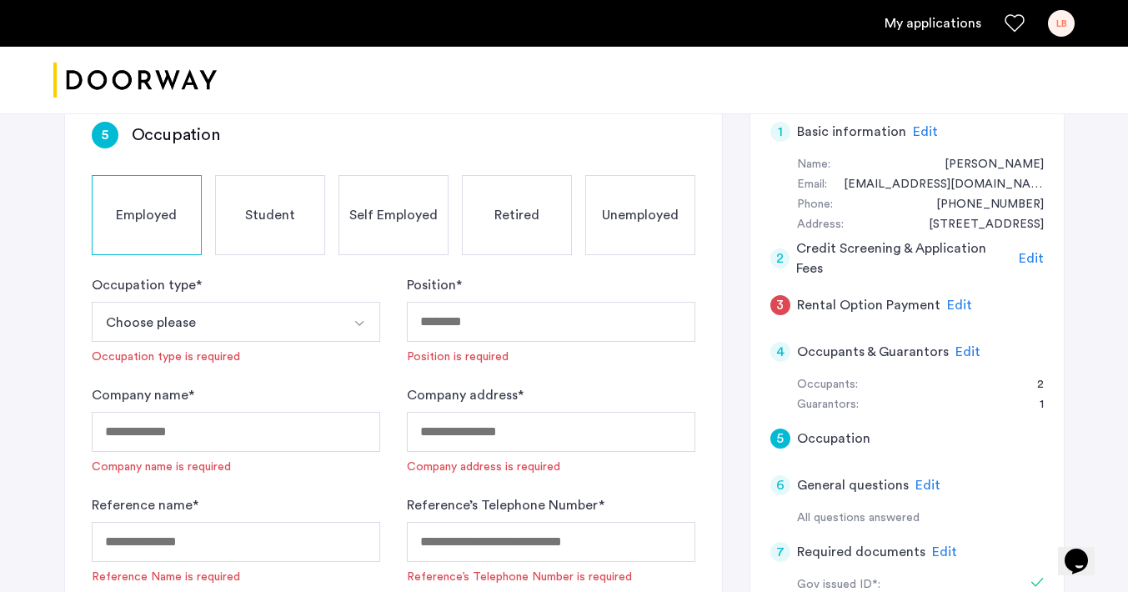
scroll to position [143, 0]
click at [236, 322] on button "Choose please" at bounding box center [216, 320] width 249 height 40
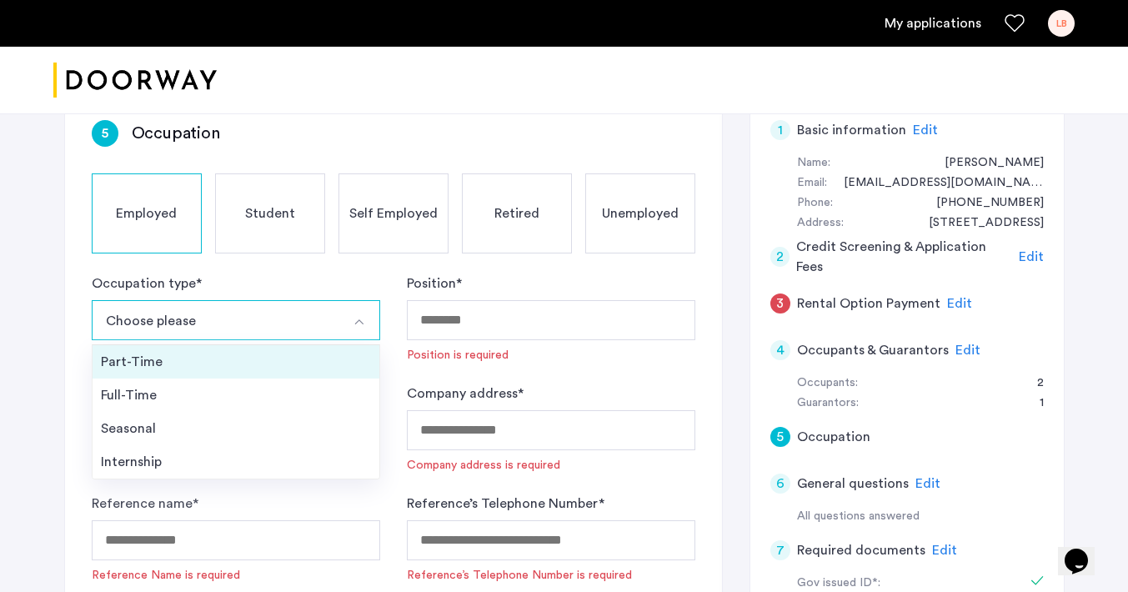
click at [184, 368] on div "Part-Time" at bounding box center [236, 362] width 270 height 20
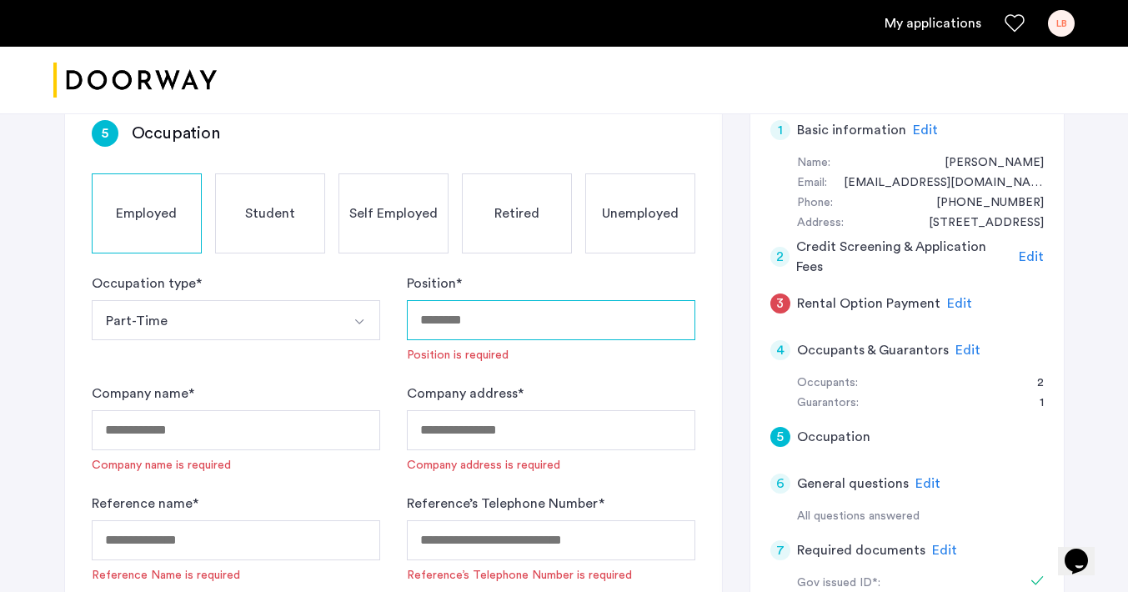
click at [430, 309] on input "Position *" at bounding box center [551, 320] width 288 height 40
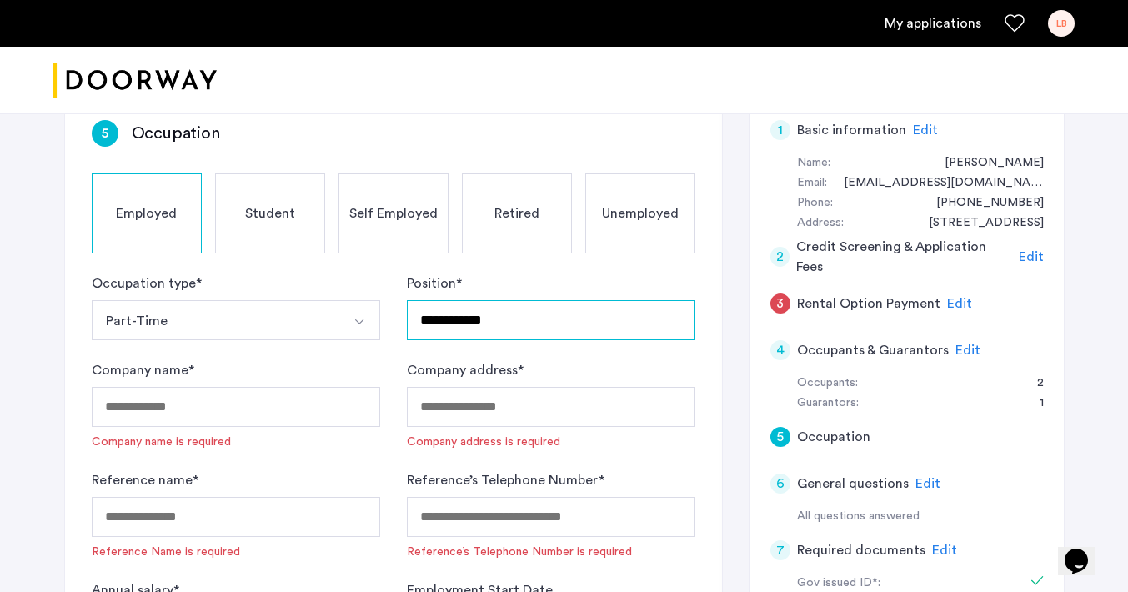
scroll to position [168, 0]
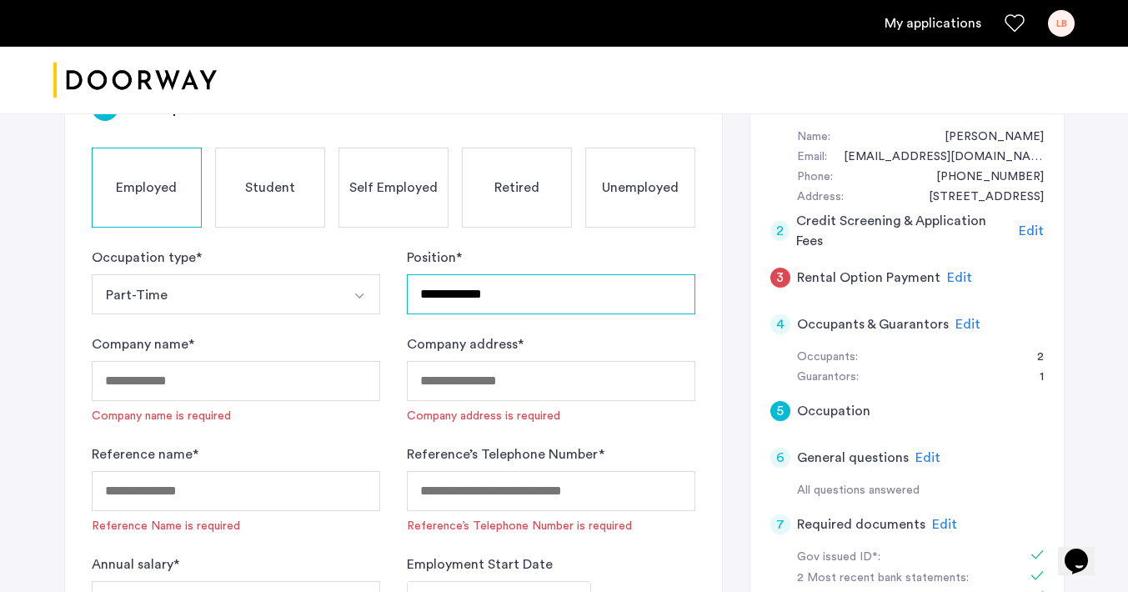
type input "**********"
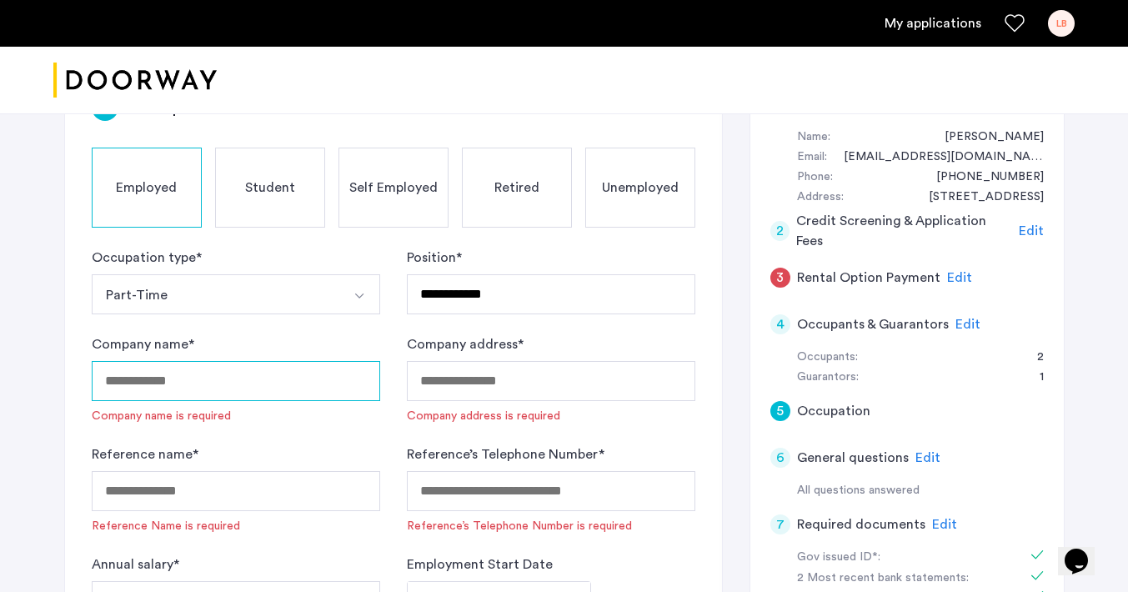
click at [319, 373] on input "Company name *" at bounding box center [236, 381] width 288 height 40
type input "**********"
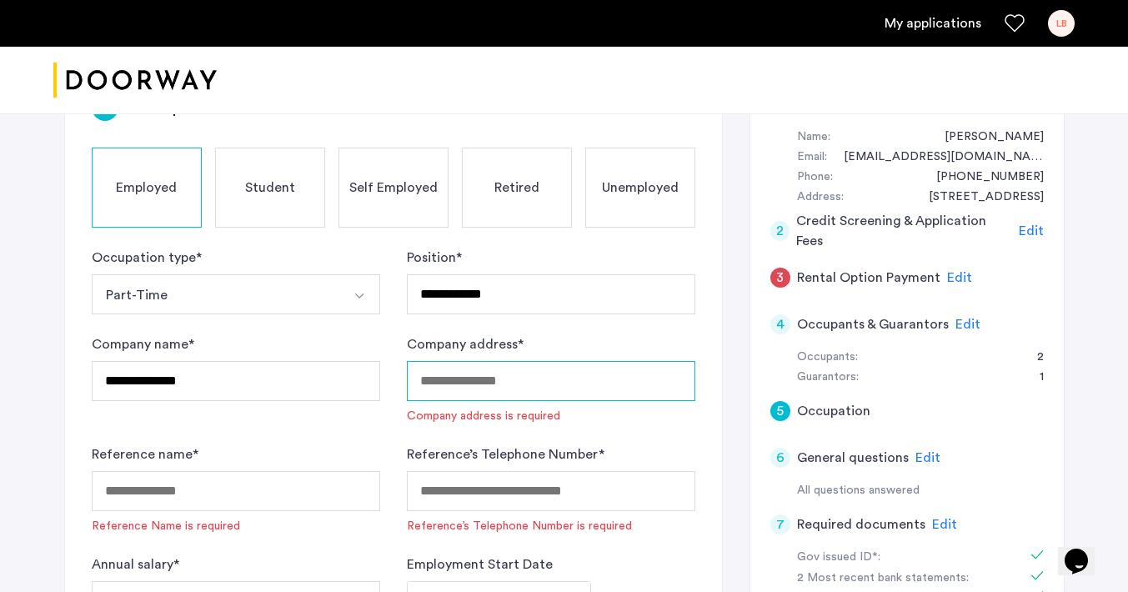
click at [555, 371] on input "Company address *" at bounding box center [551, 381] width 288 height 40
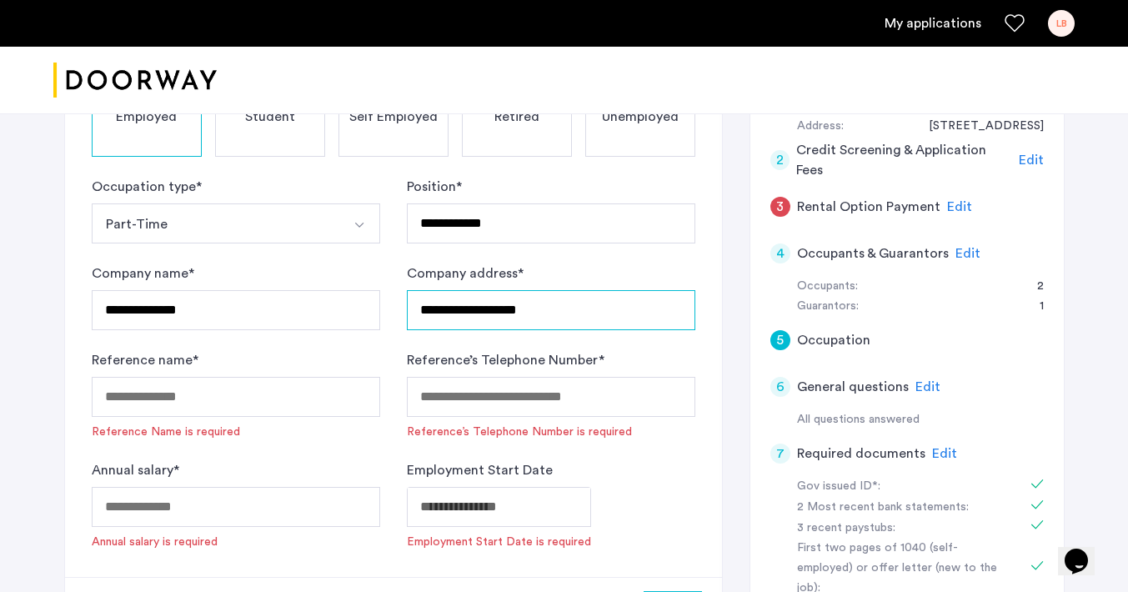
scroll to position [243, 0]
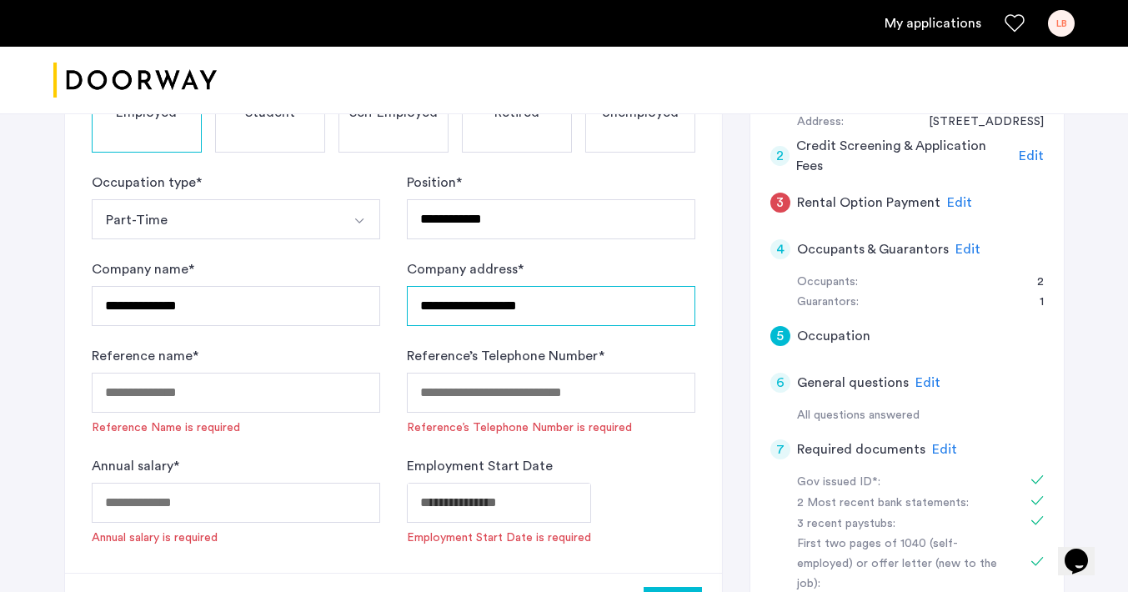
type input "**********"
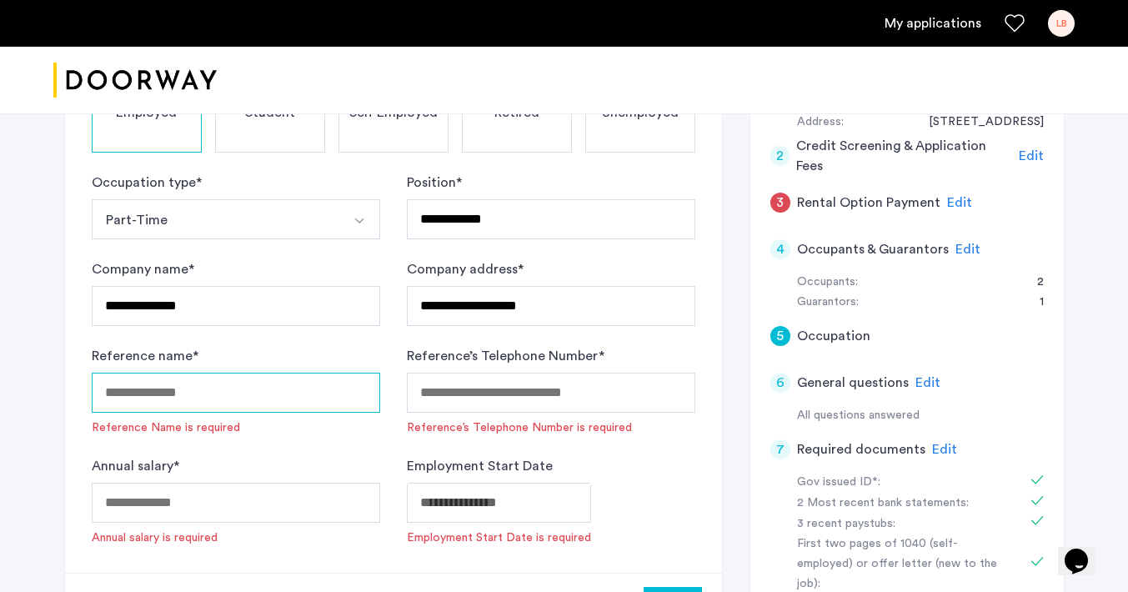
click at [367, 391] on input "Reference name *" at bounding box center [236, 393] width 288 height 40
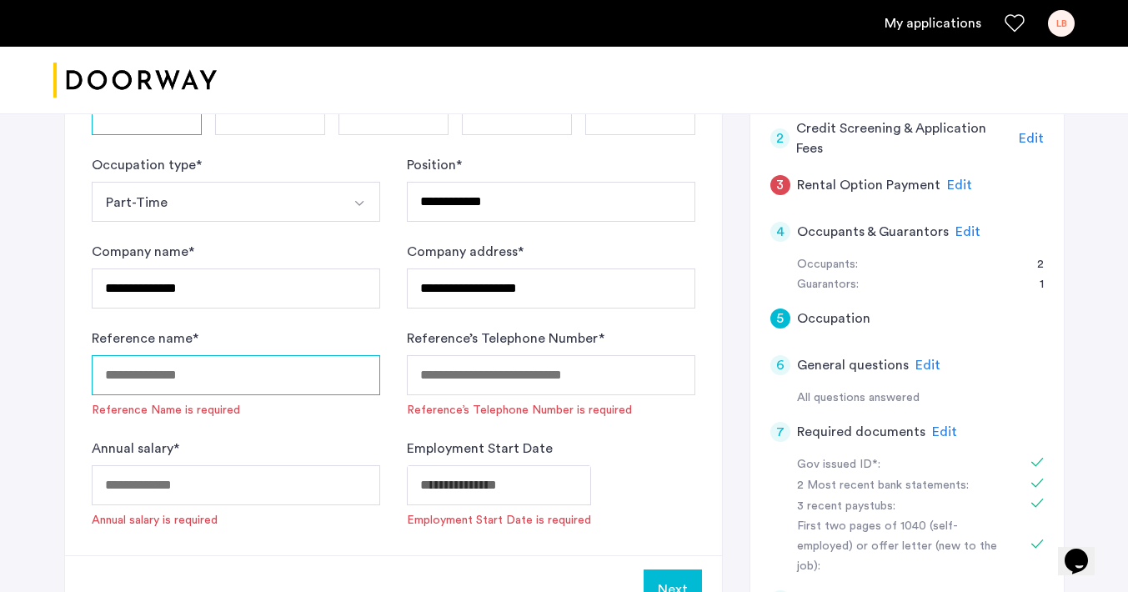
scroll to position [266, 0]
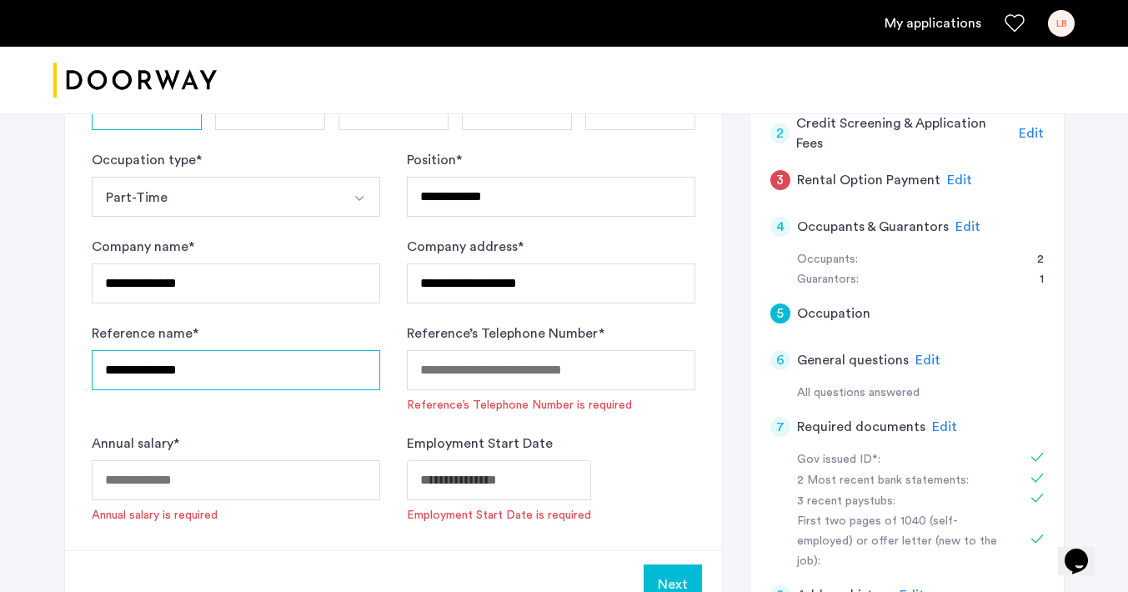
type input "**********"
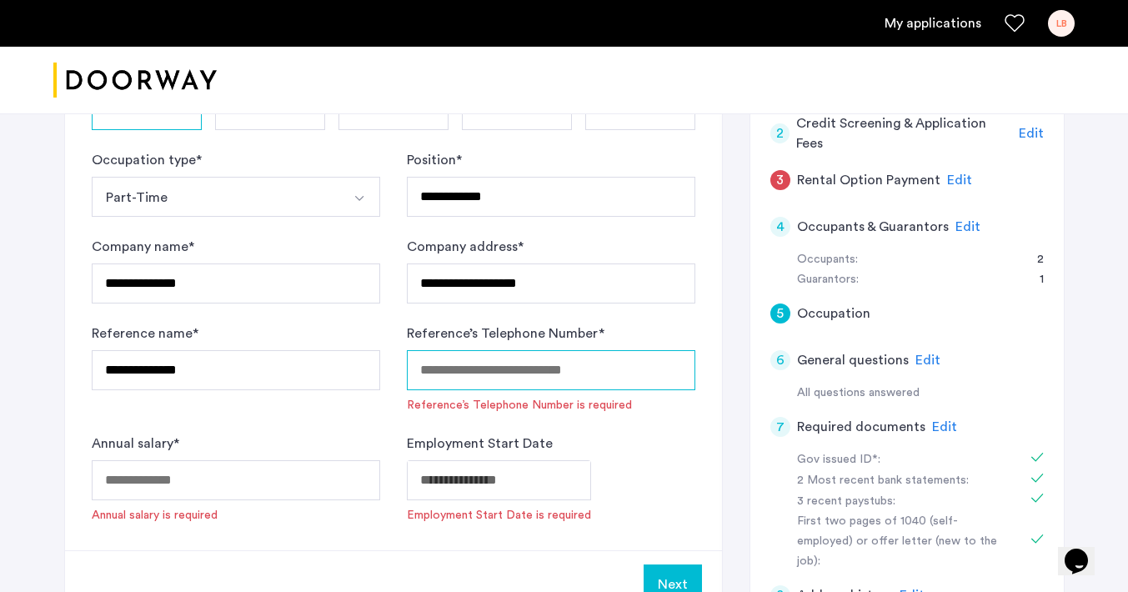
click at [457, 388] on input "Reference’s Telephone Number *" at bounding box center [551, 370] width 288 height 40
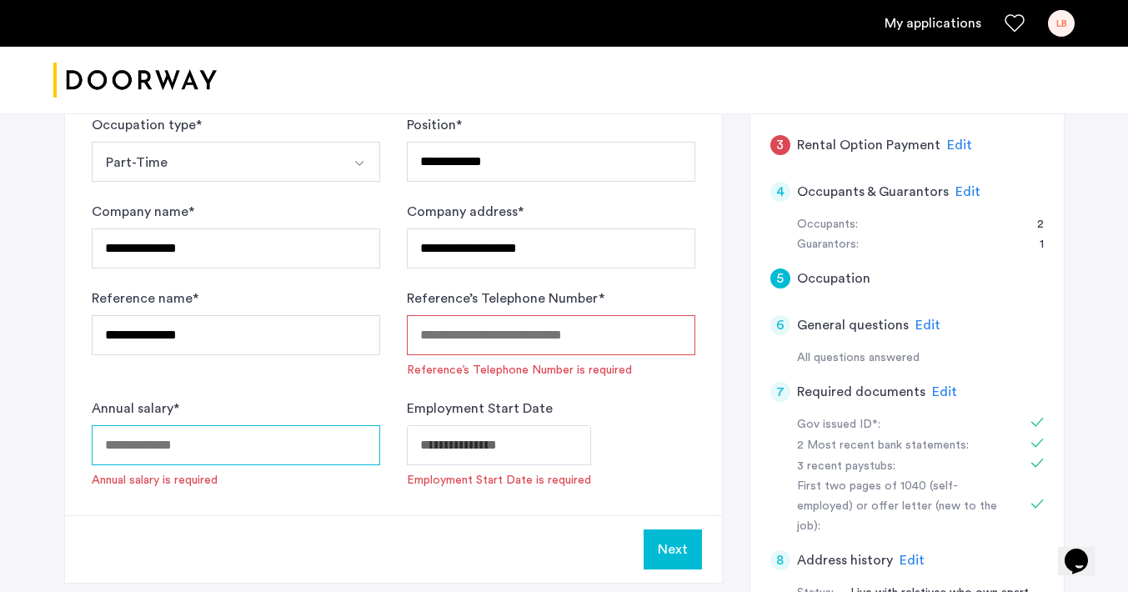
click at [233, 439] on input "Annual salary *" at bounding box center [236, 445] width 288 height 40
type input "*"
type input "*****"
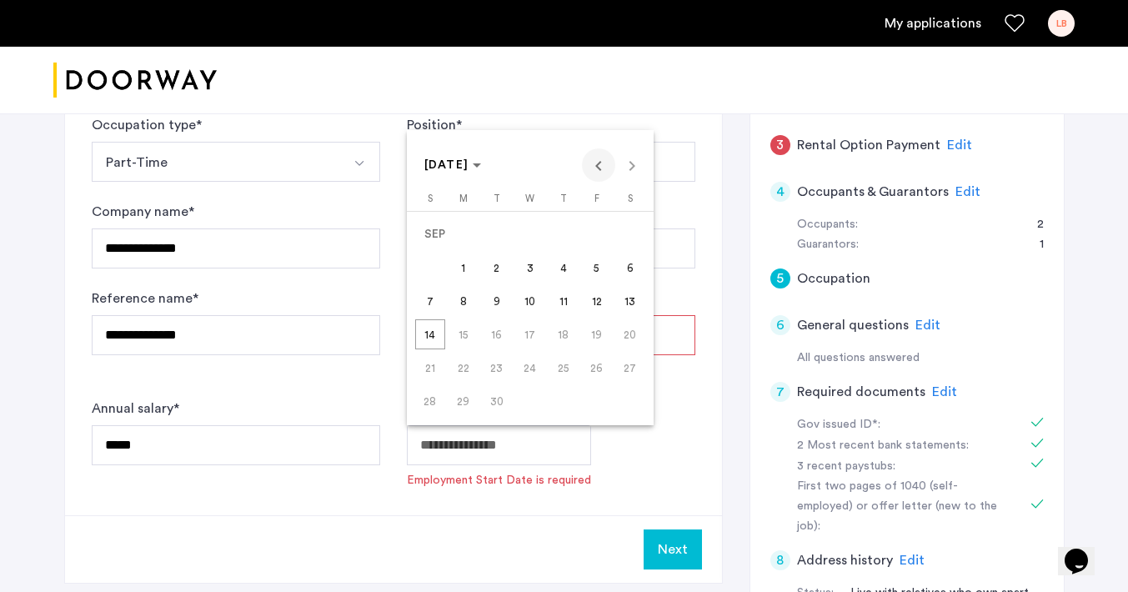
click at [598, 161] on span "Previous month" at bounding box center [598, 164] width 33 height 33
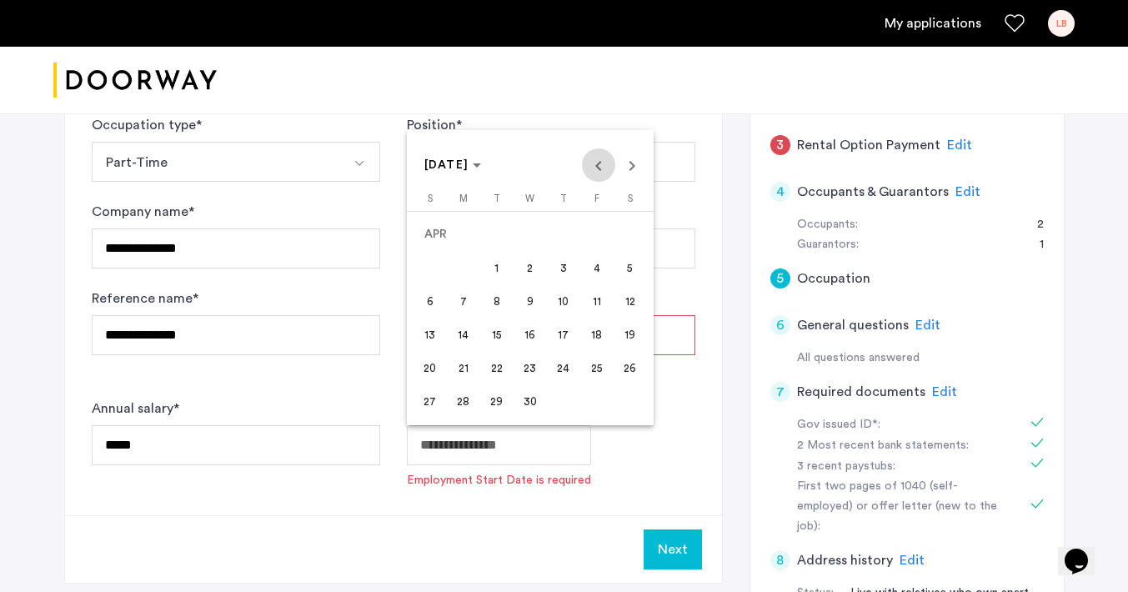
click at [598, 161] on span "Previous month" at bounding box center [598, 164] width 33 height 33
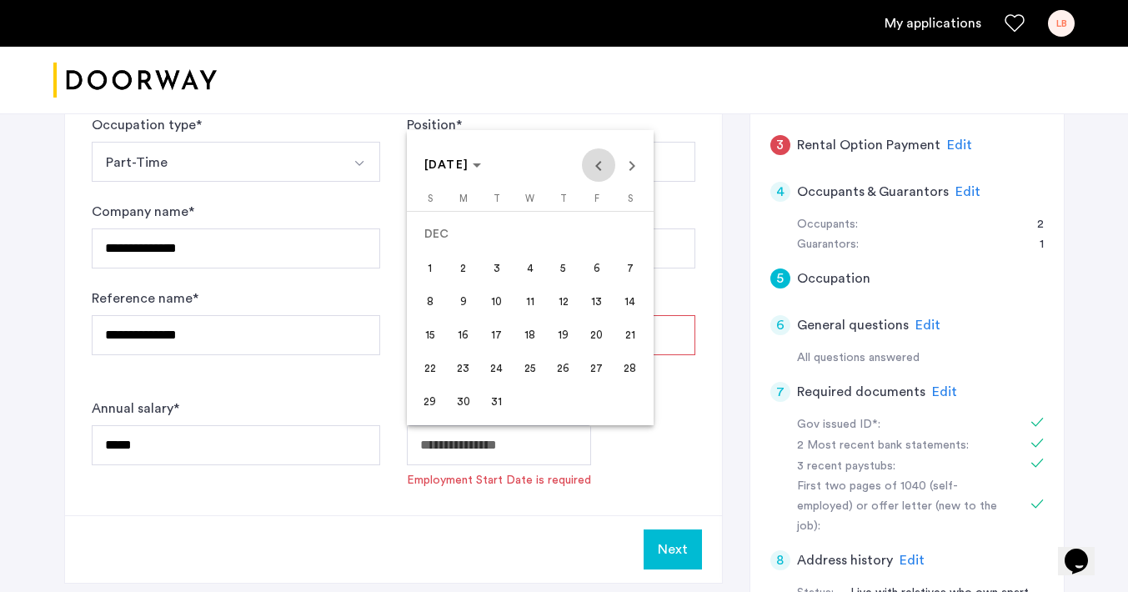
click at [598, 161] on span "Previous month" at bounding box center [598, 164] width 33 height 33
click at [626, 165] on span "Next month" at bounding box center [631, 164] width 33 height 33
click at [594, 172] on span "Previous month" at bounding box center [598, 164] width 33 height 33
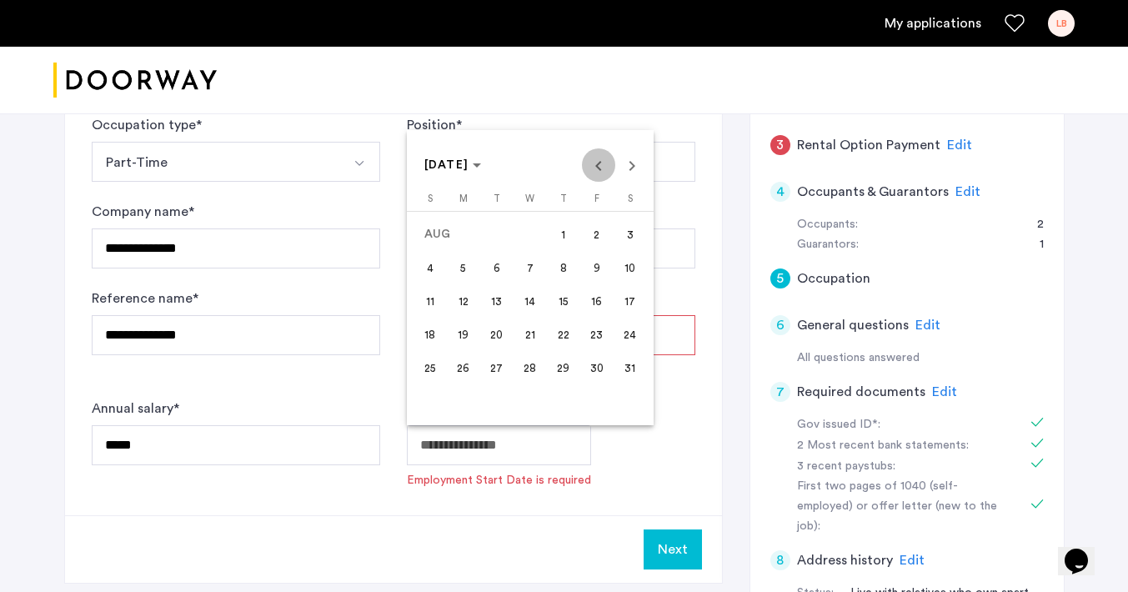
click at [594, 172] on span "Previous month" at bounding box center [598, 164] width 33 height 33
click at [628, 172] on span "Next month" at bounding box center [631, 164] width 33 height 33
click at [595, 171] on span "Previous month" at bounding box center [598, 164] width 33 height 33
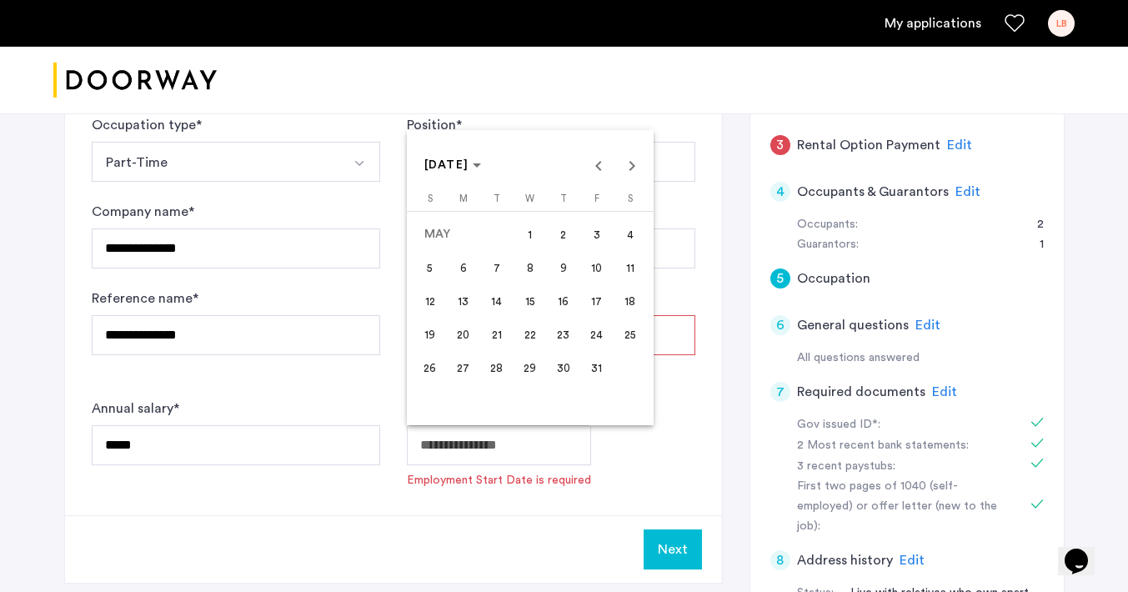
click at [468, 368] on span "27" at bounding box center [463, 368] width 30 height 30
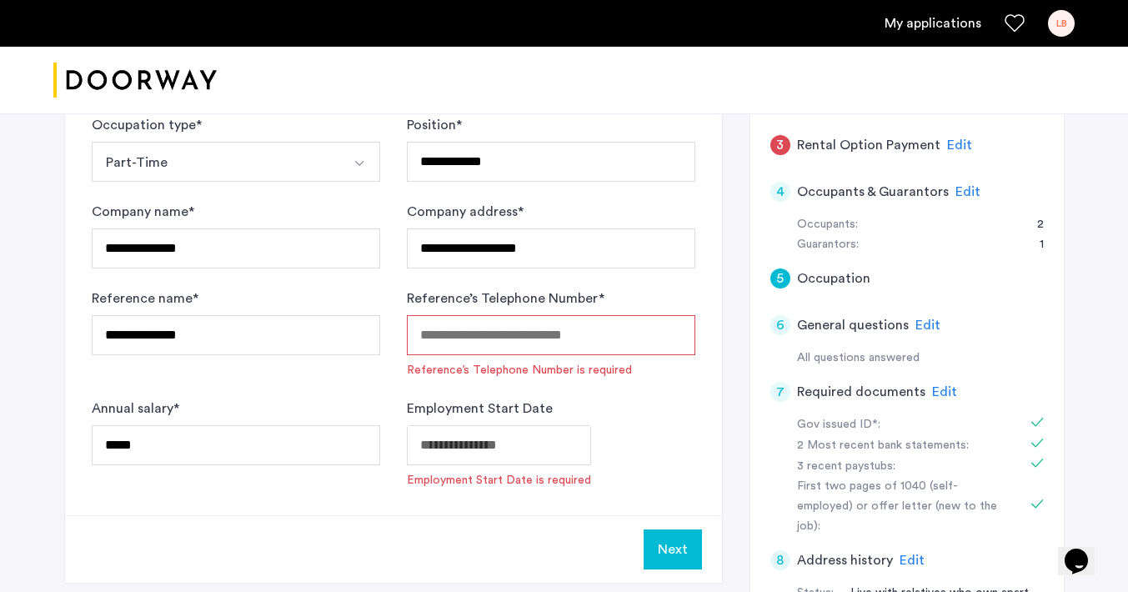
type input "**********"
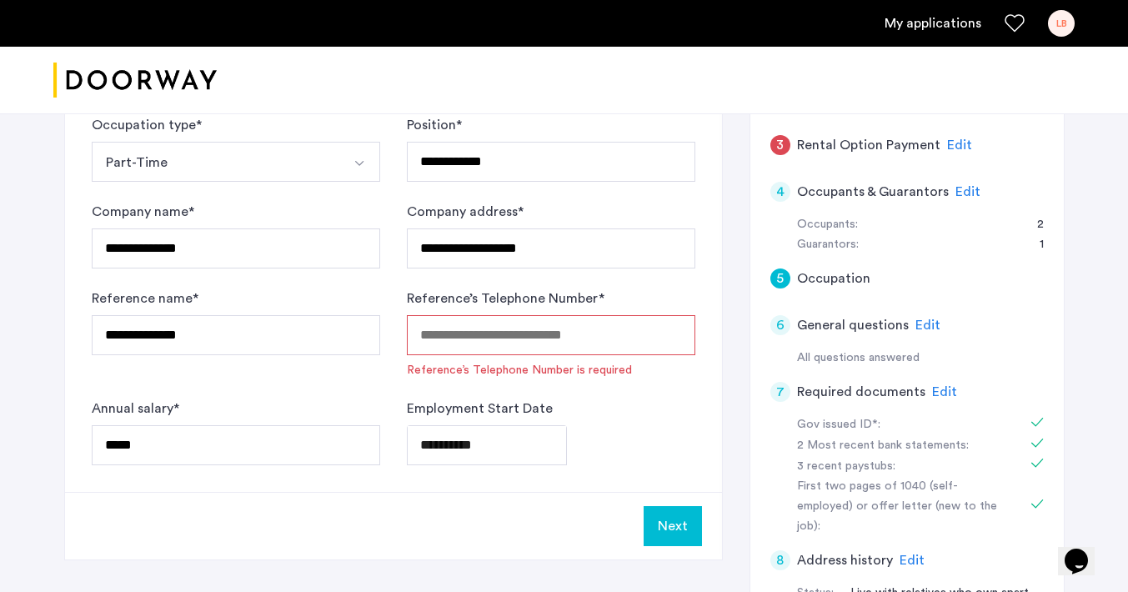
click at [526, 327] on input "Reference’s Telephone Number *" at bounding box center [551, 335] width 288 height 40
drag, startPoint x: 217, startPoint y: 343, endPoint x: 84, endPoint y: 338, distance: 132.6
click at [84, 338] on div "**********" at bounding box center [393, 213] width 657 height 557
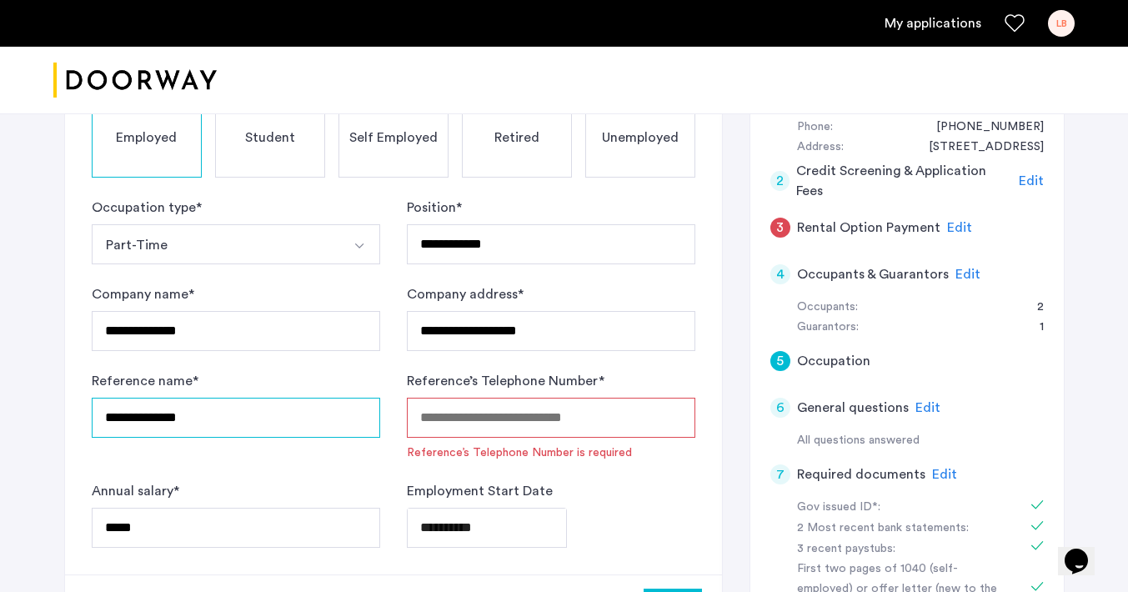
scroll to position [219, 0]
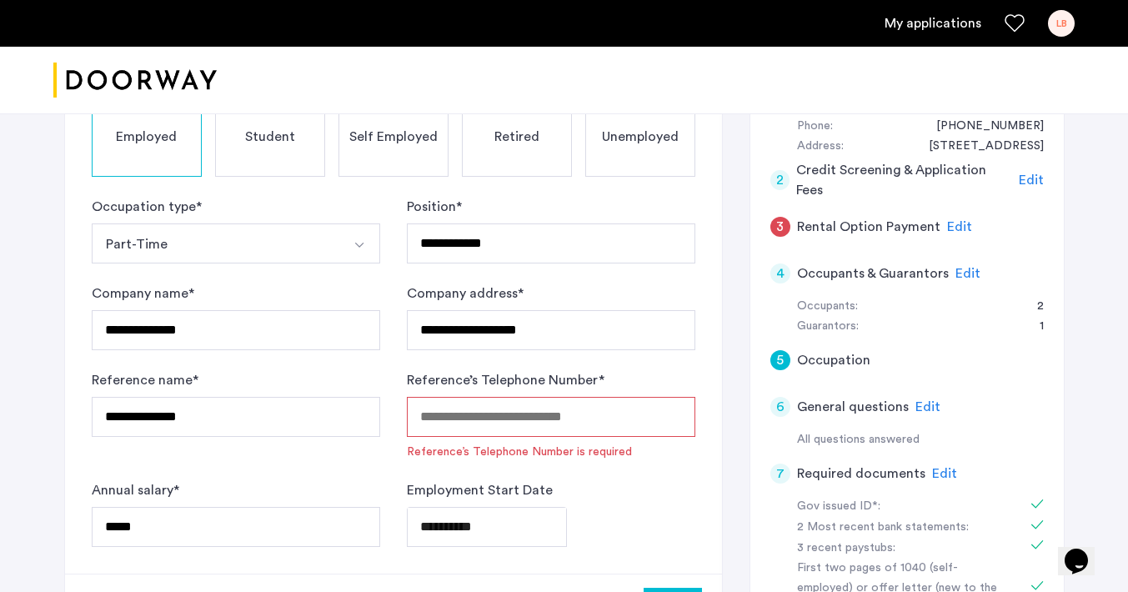
click at [482, 413] on input "Reference’s Telephone Number *" at bounding box center [551, 417] width 288 height 40
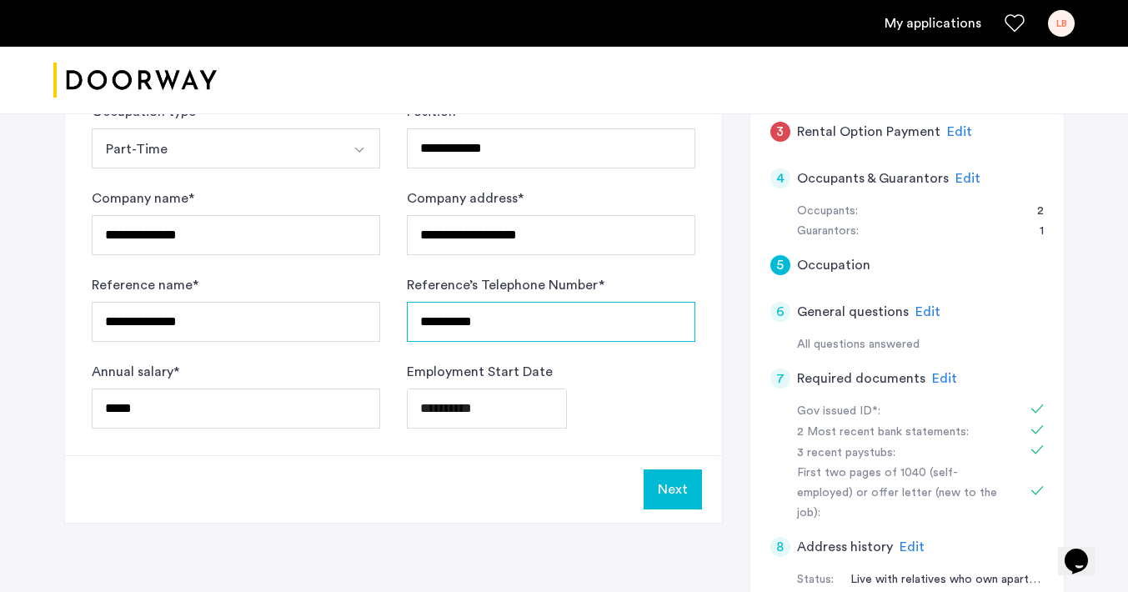
scroll to position [323, 0]
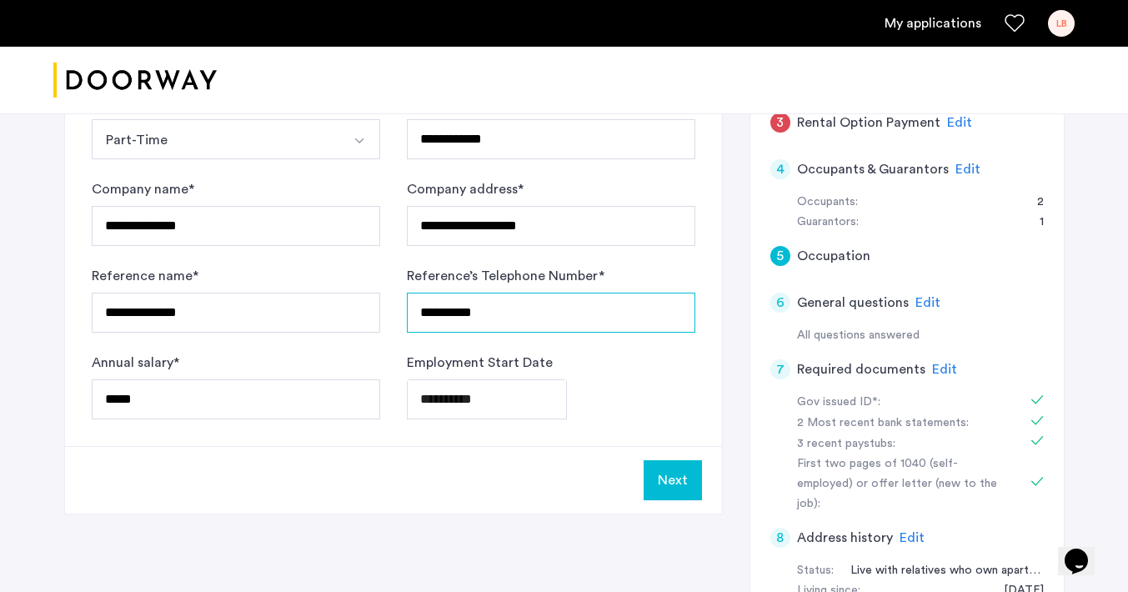
type input "**********"
click at [672, 483] on button "Next" at bounding box center [673, 480] width 58 height 40
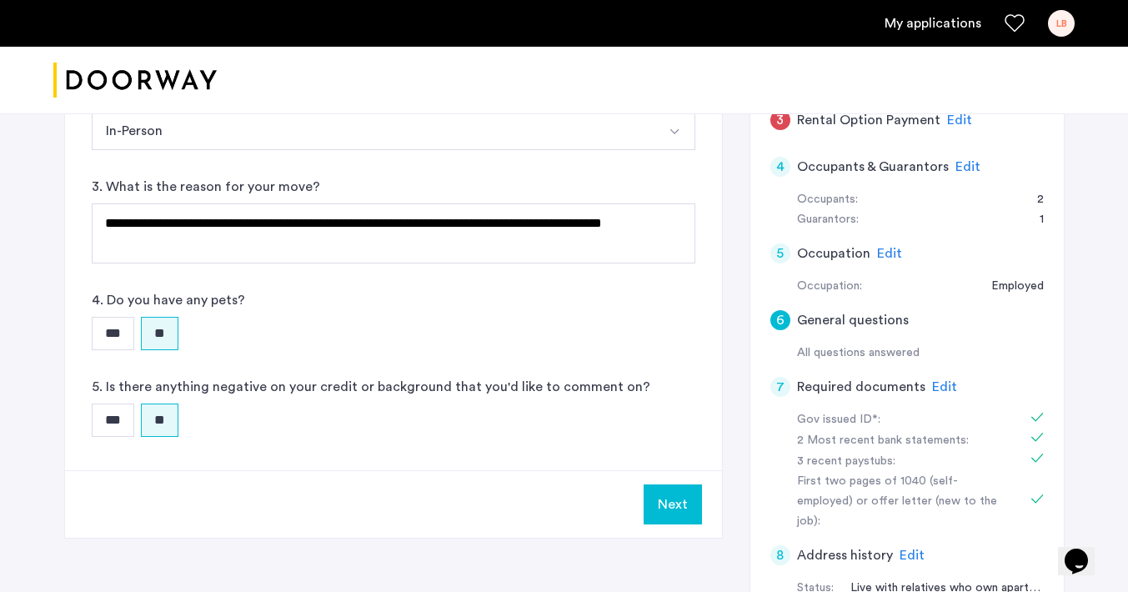
scroll to position [328, 0]
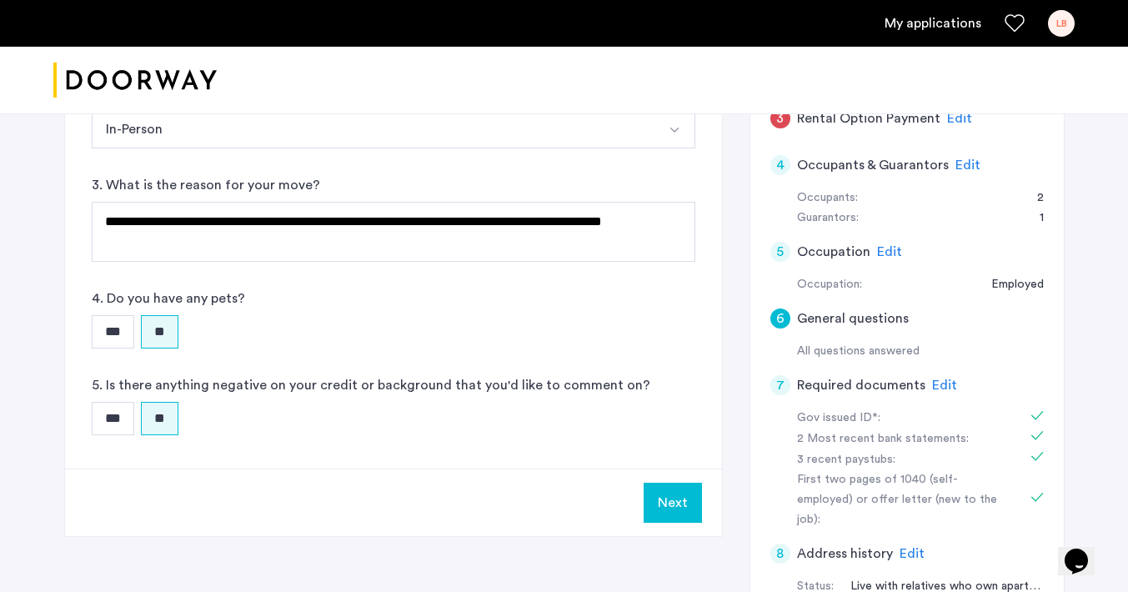
click at [668, 501] on button "Next" at bounding box center [673, 503] width 58 height 40
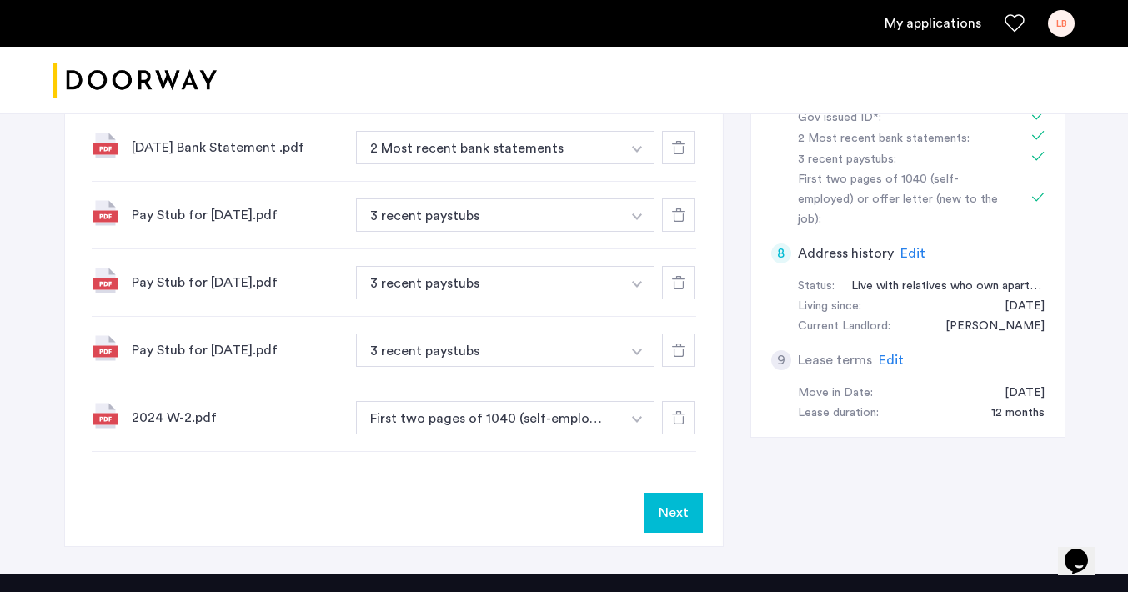
scroll to position [643, 0]
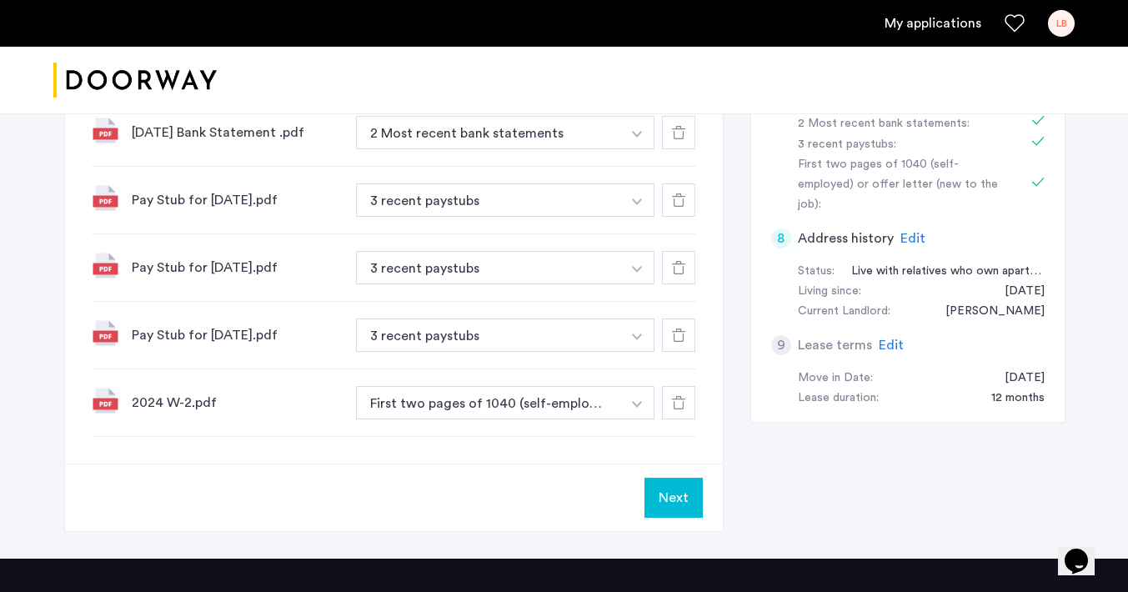
click at [684, 506] on button "Next" at bounding box center [673, 498] width 58 height 40
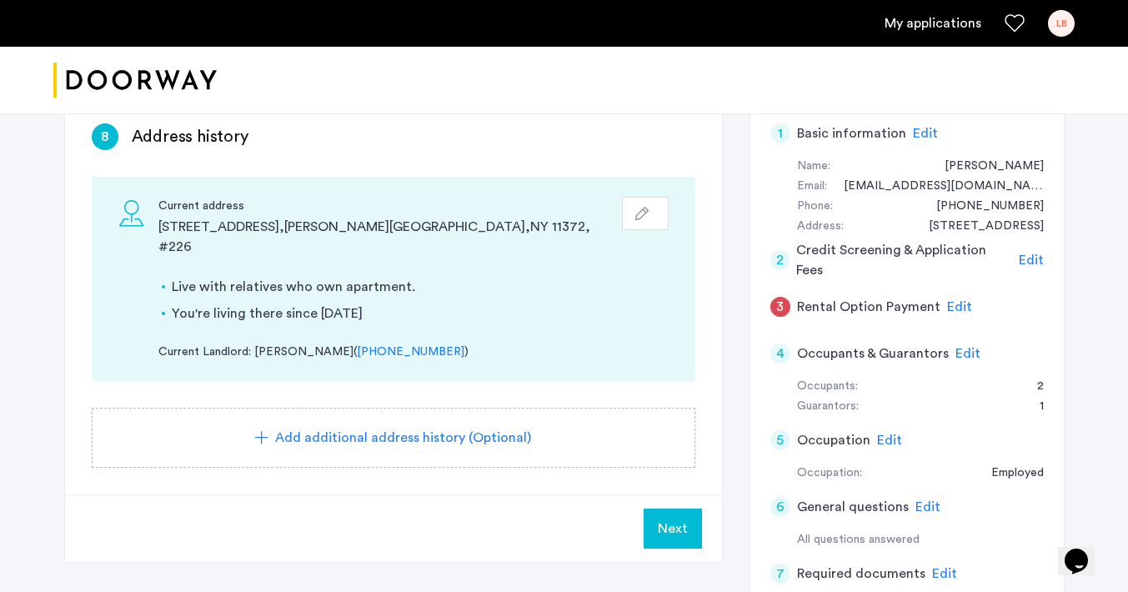
scroll to position [168, 0]
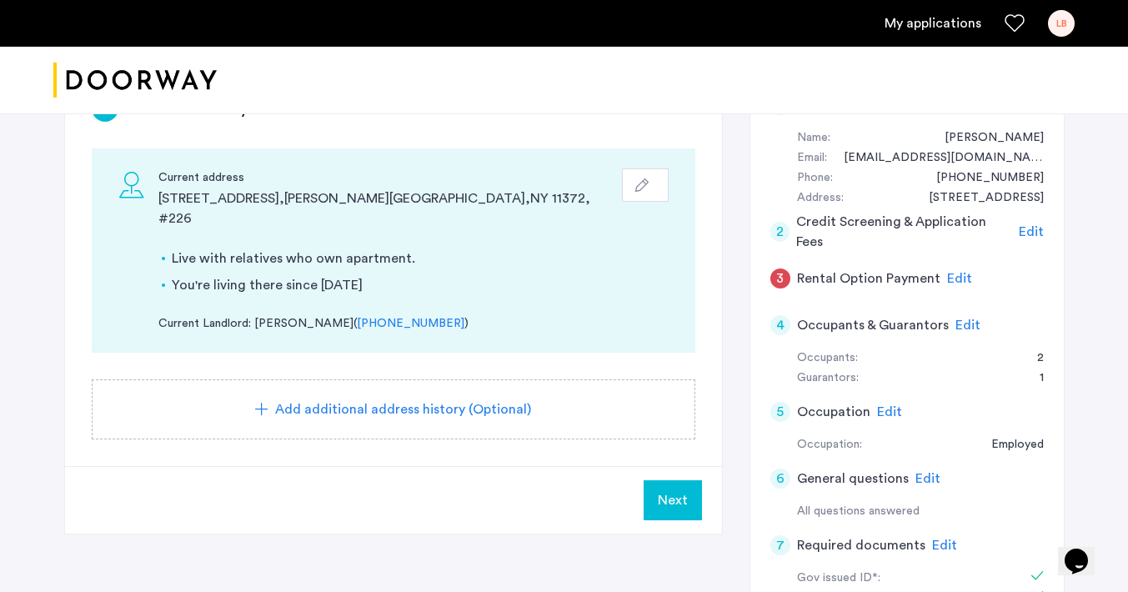
click at [670, 490] on span "Next" at bounding box center [673, 500] width 30 height 20
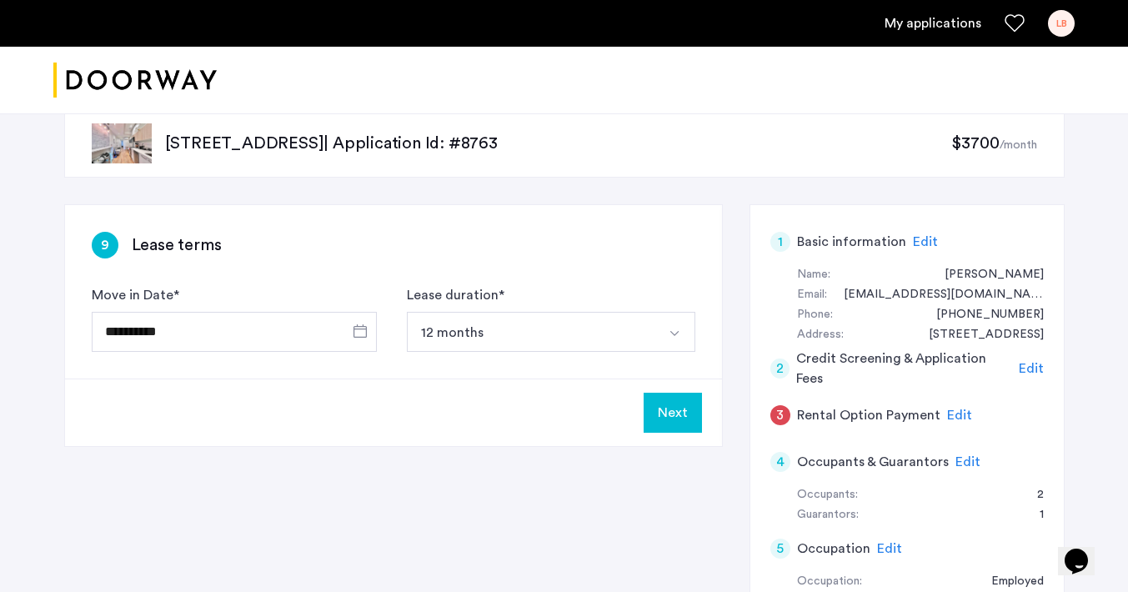
scroll to position [63, 0]
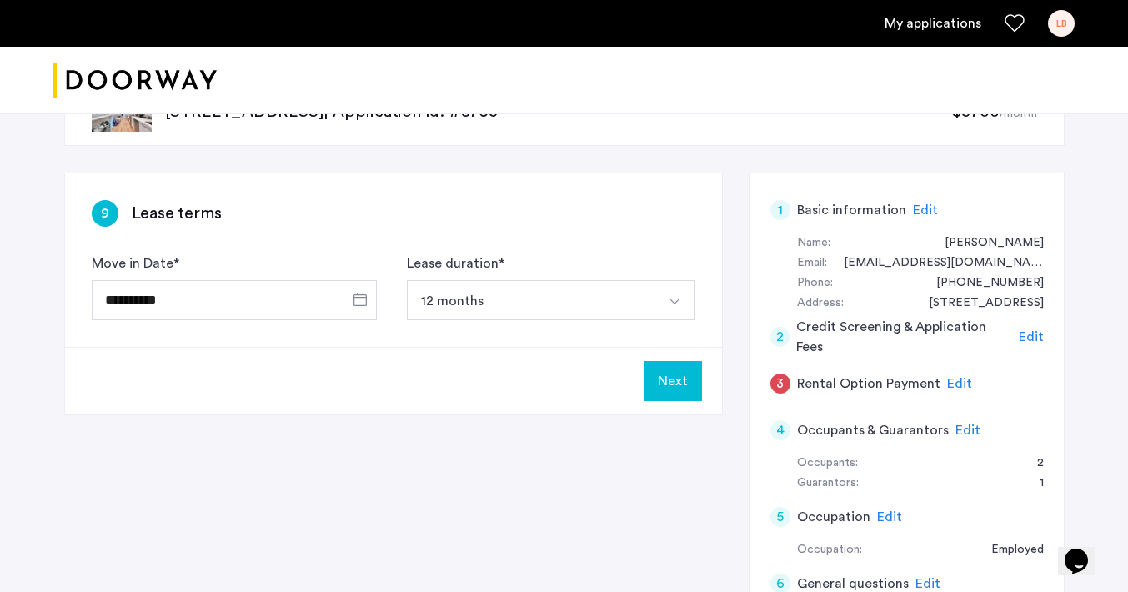
click at [662, 382] on button "Next" at bounding box center [673, 381] width 58 height 40
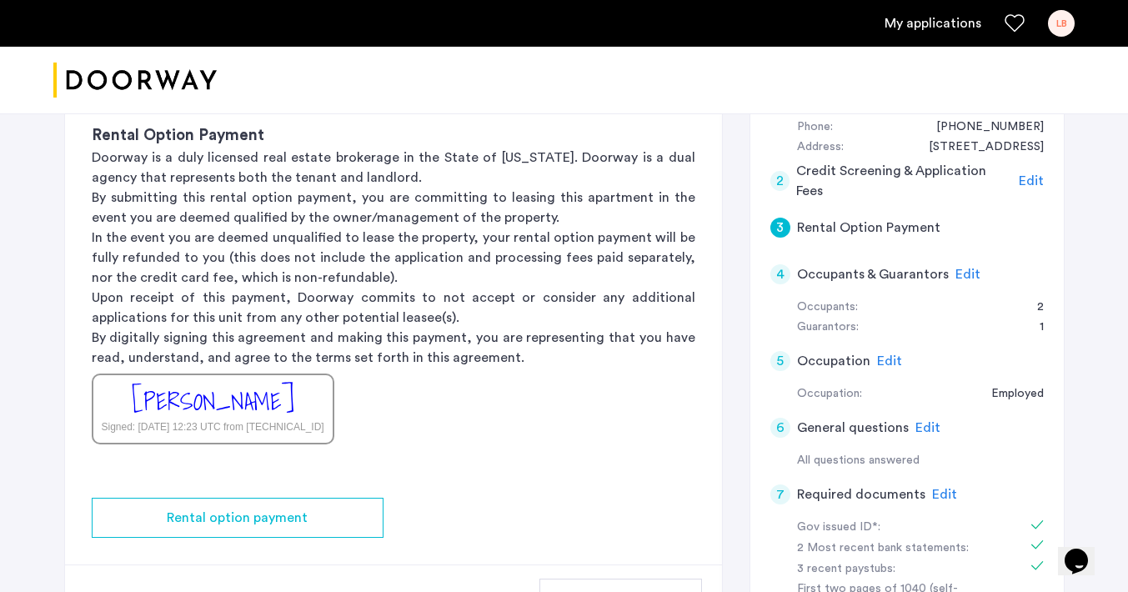
scroll to position [227, 0]
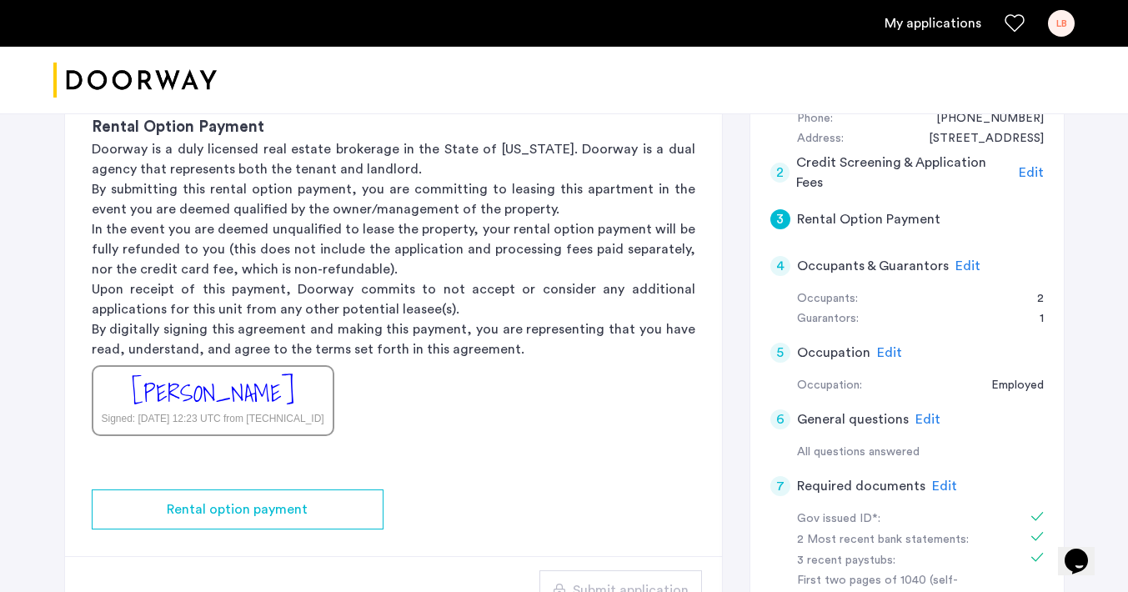
click at [958, 264] on span "Edit" at bounding box center [967, 265] width 25 height 13
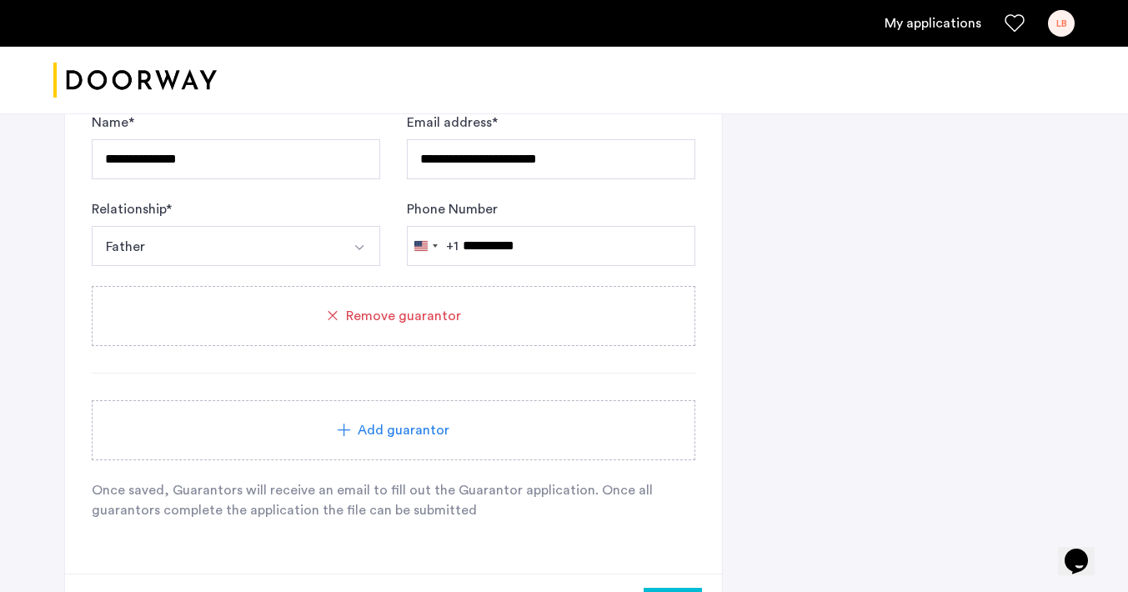
scroll to position [1098, 0]
